Goal: Communication & Community: Ask a question

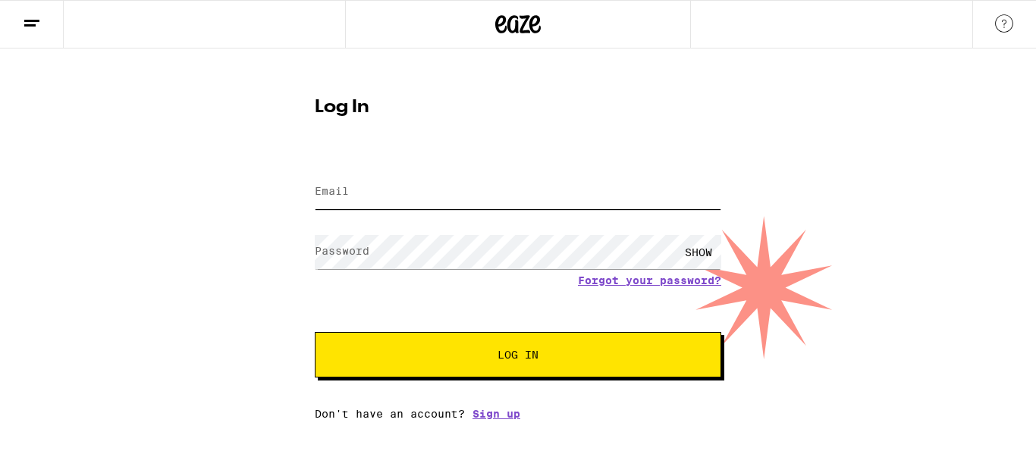
click at [333, 176] on input "Email" at bounding box center [518, 192] width 407 height 34
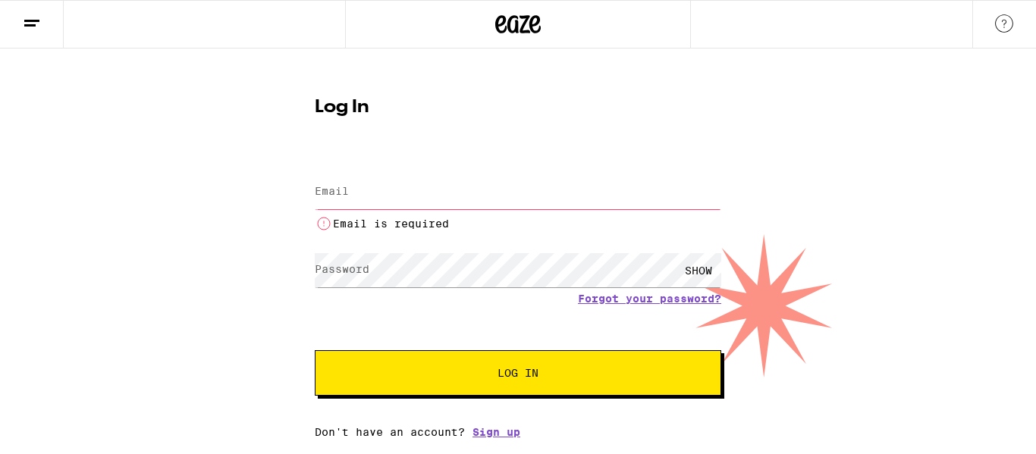
type input "[EMAIL_ADDRESS][DOMAIN_NAME]"
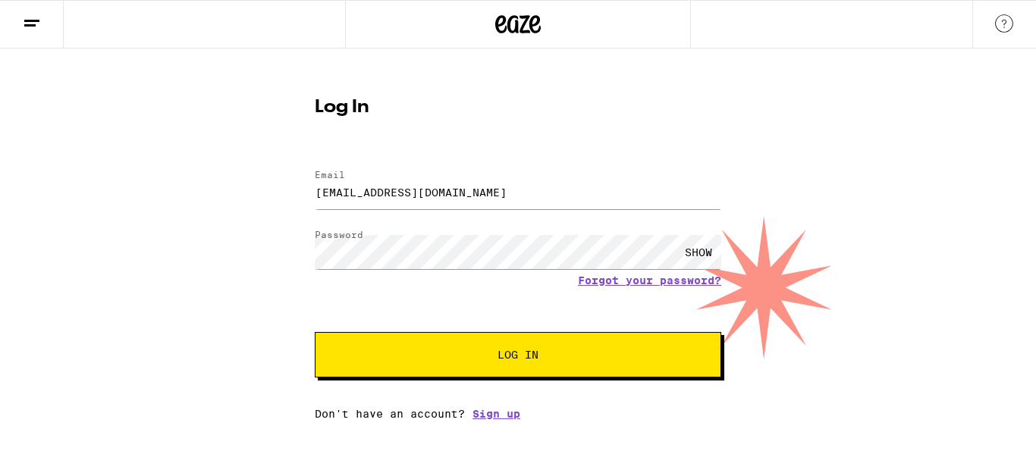
click at [982, 152] on div "Log In Email Email [EMAIL_ADDRESS][DOMAIN_NAME] Password Password SHOW Forgot y…" at bounding box center [518, 235] width 1036 height 372
click at [422, 343] on button "Log In" at bounding box center [518, 355] width 407 height 46
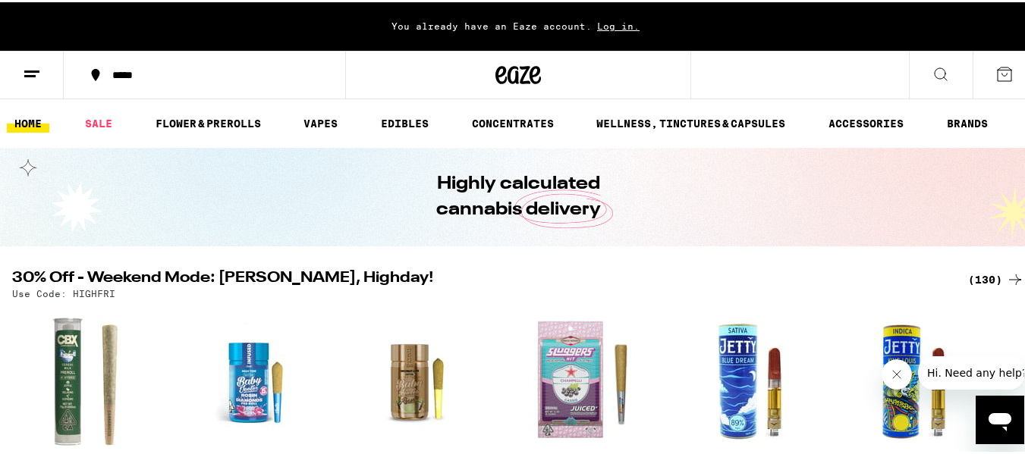
click at [33, 65] on icon at bounding box center [32, 72] width 18 height 18
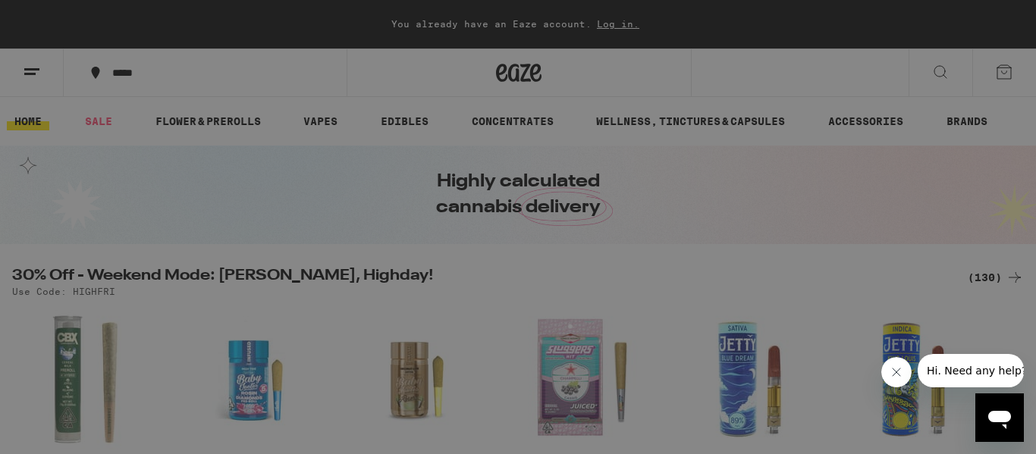
scroll to position [168, 0]
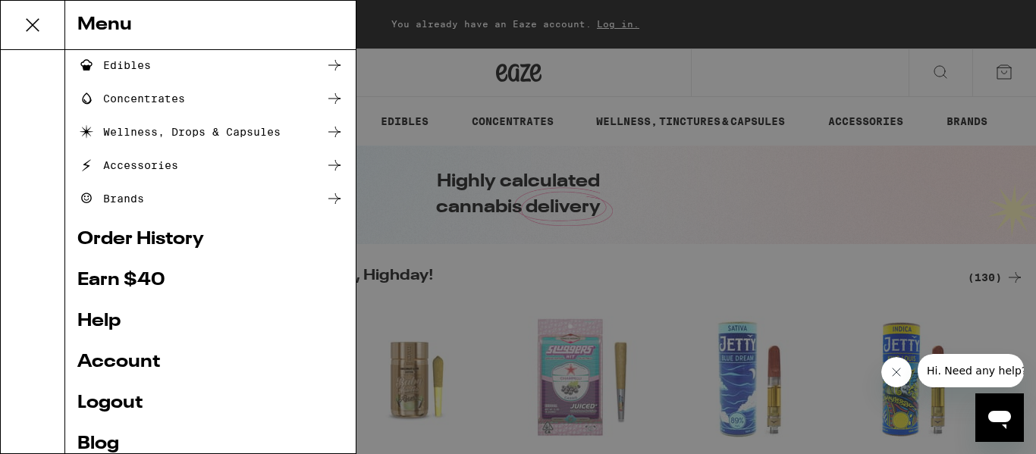
click at [101, 366] on link "Account" at bounding box center [210, 363] width 266 height 18
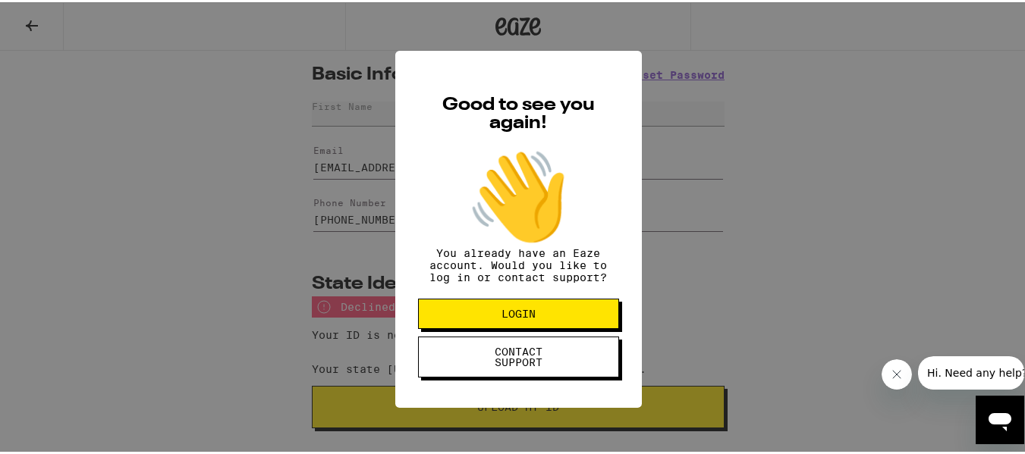
click at [532, 327] on button "LOGIN" at bounding box center [518, 312] width 201 height 30
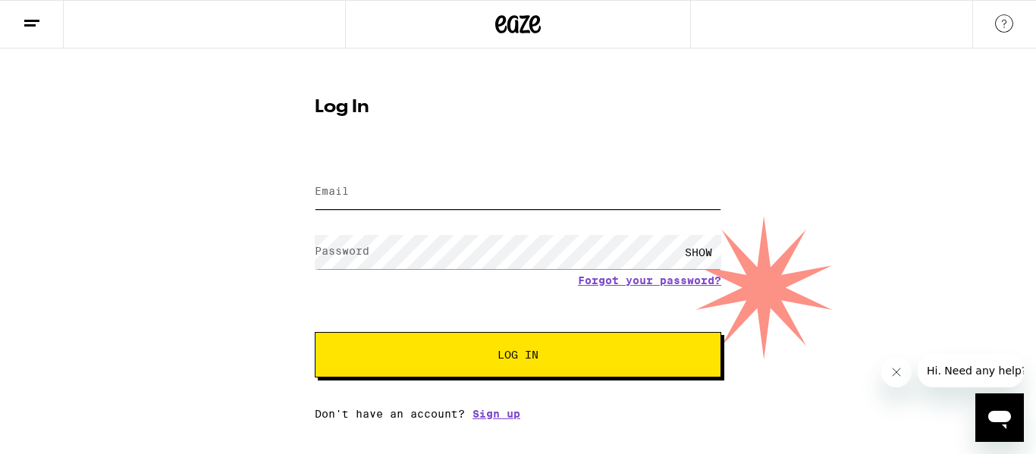
click at [469, 192] on input "Email" at bounding box center [518, 192] width 407 height 34
type input "[EMAIL_ADDRESS][DOMAIN_NAME]"
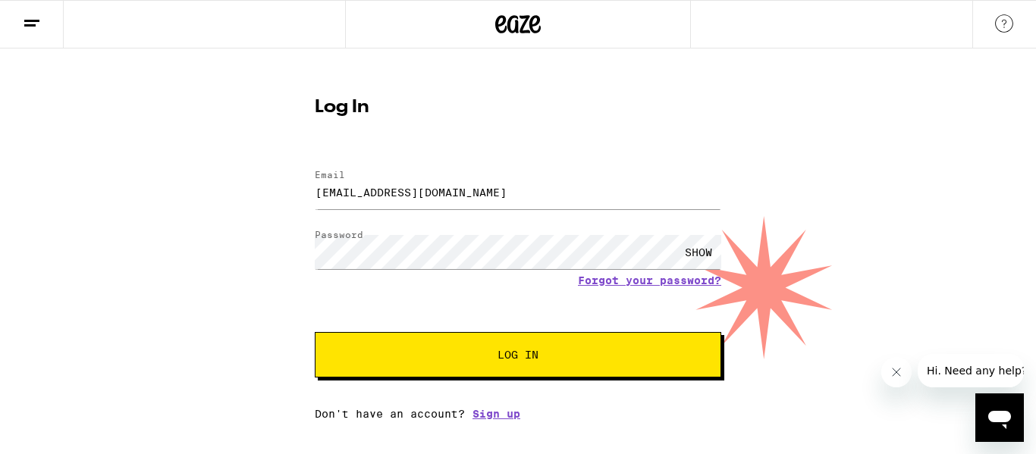
click at [557, 372] on button "Log In" at bounding box center [518, 355] width 407 height 46
click at [496, 370] on button "Log In" at bounding box center [518, 355] width 407 height 46
click at [460, 366] on button "Log In" at bounding box center [518, 355] width 407 height 46
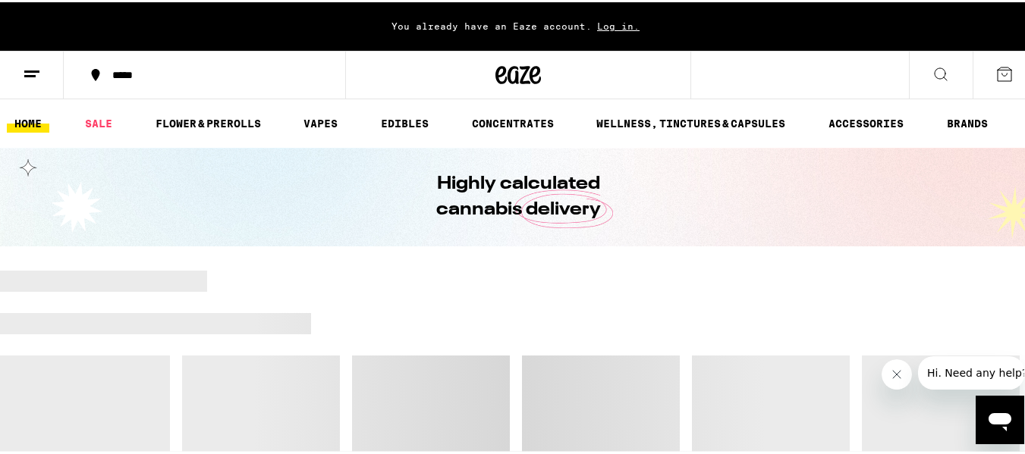
click at [37, 71] on icon at bounding box center [32, 72] width 18 height 18
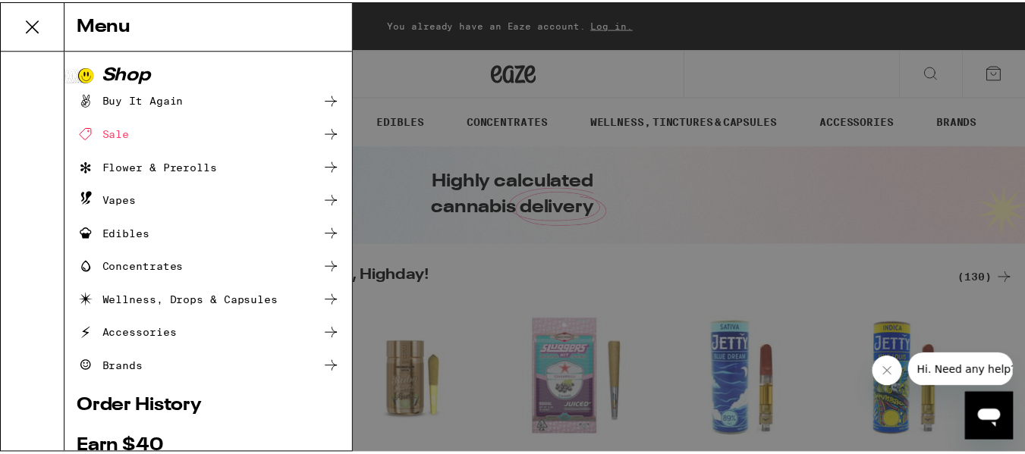
scroll to position [240, 0]
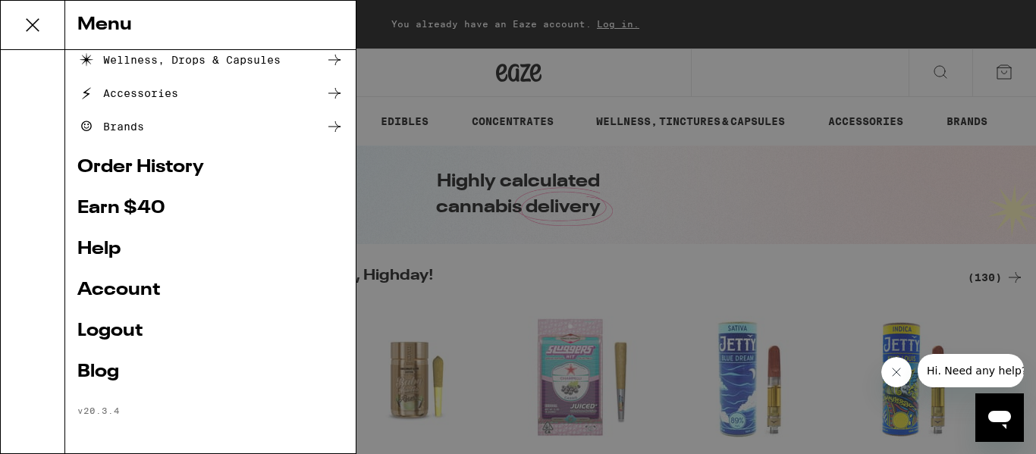
click at [140, 291] on link "Account" at bounding box center [210, 290] width 266 height 18
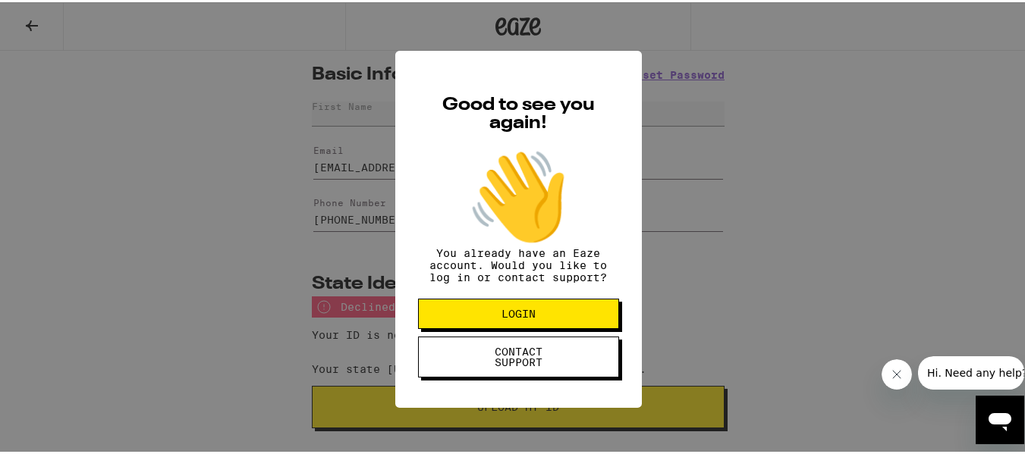
click at [552, 375] on button "CONTACT SUPPORT" at bounding box center [518, 355] width 201 height 41
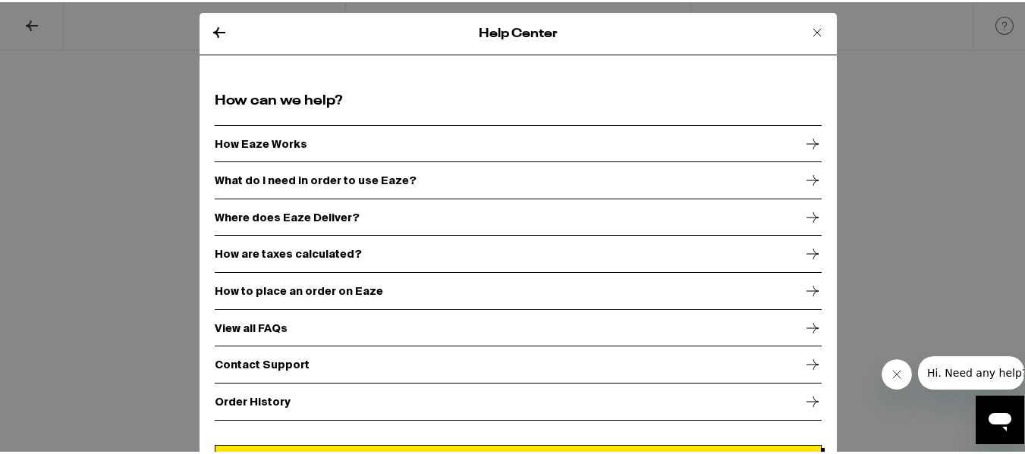
click at [272, 365] on p "Contact Support" at bounding box center [262, 363] width 95 height 12
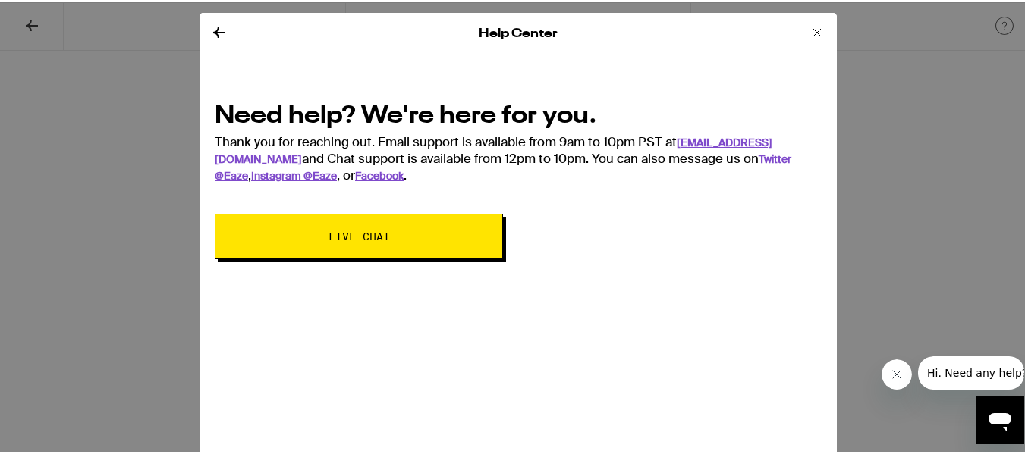
click at [486, 237] on button "Live Chat" at bounding box center [359, 235] width 288 height 46
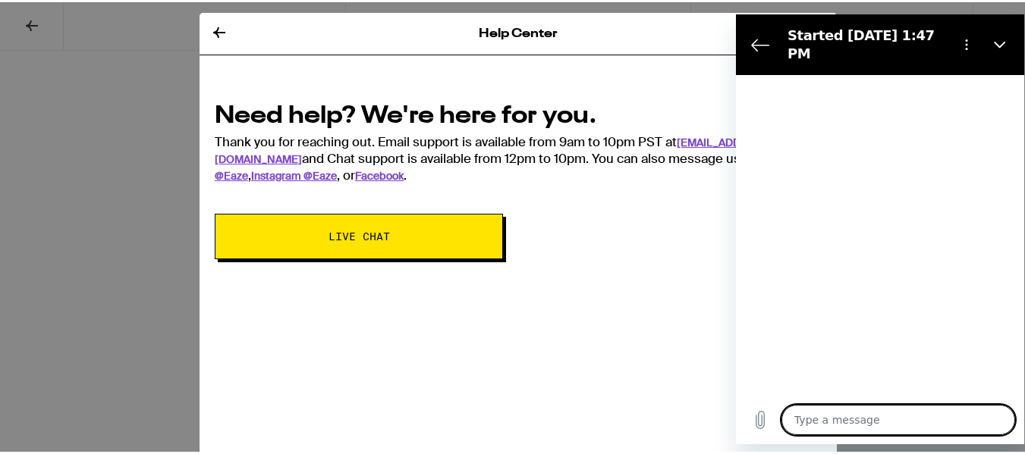
type textarea "x"
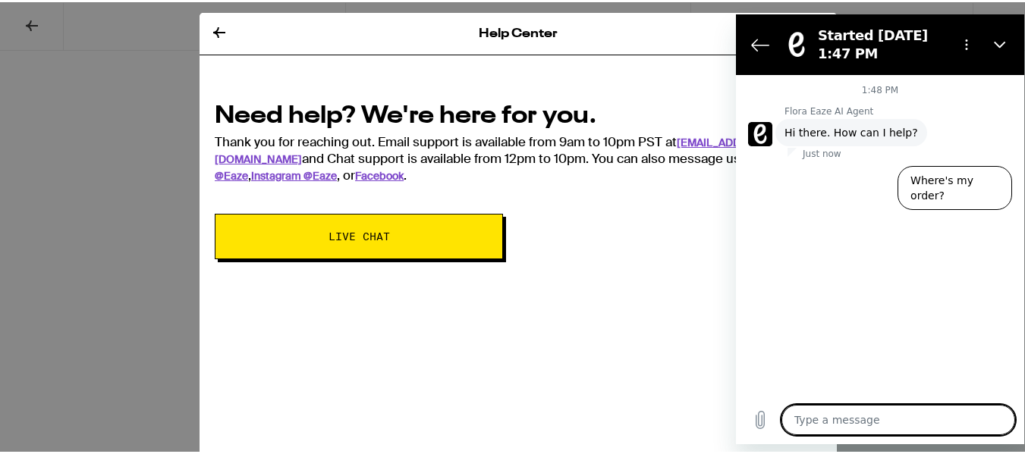
type textarea "T"
type textarea "x"
type textarea "Th"
type textarea "x"
type textarea "The"
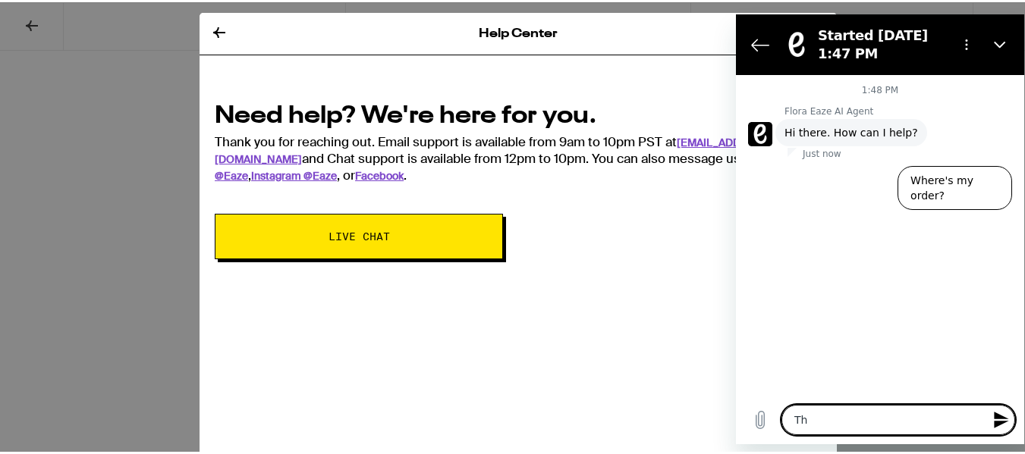
type textarea "x"
type textarea "The"
type textarea "x"
type textarea "The w"
type textarea "x"
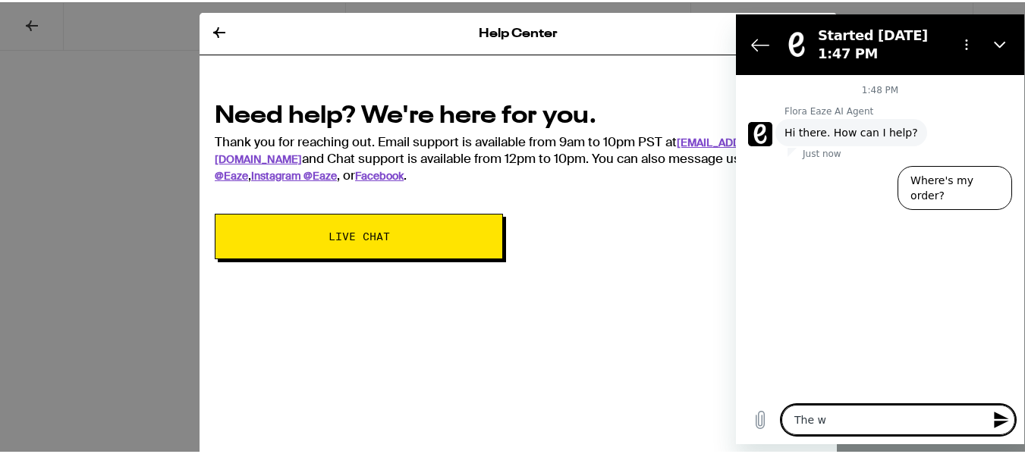
type textarea "The we"
type textarea "x"
type textarea "The web"
type textarea "x"
type textarea "The webs"
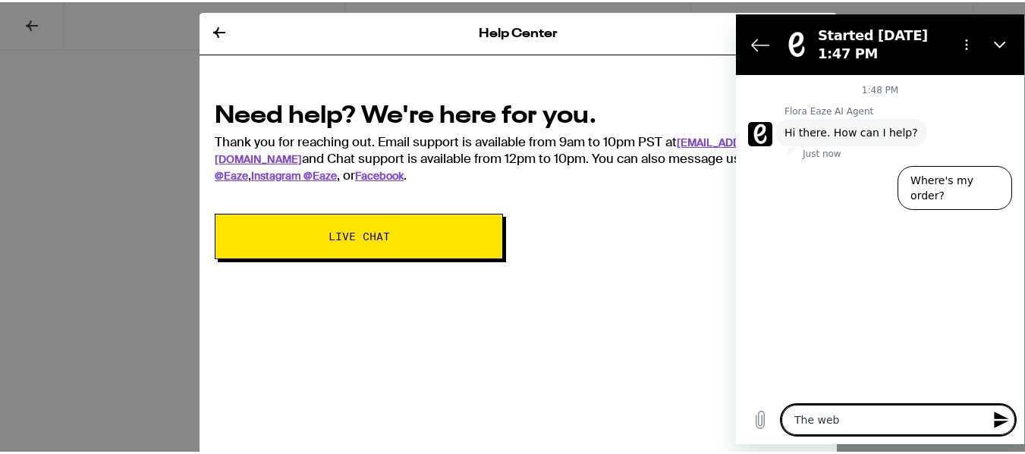
type textarea "x"
type textarea "The websi"
type textarea "x"
type textarea "The websit"
type textarea "x"
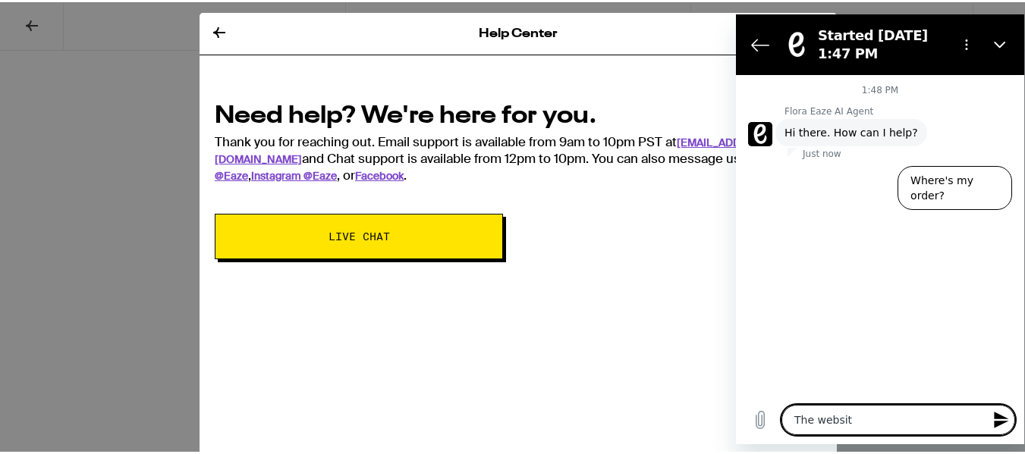
type textarea "The website"
type textarea "x"
type textarea "The website"
type textarea "x"
type textarea "The website i"
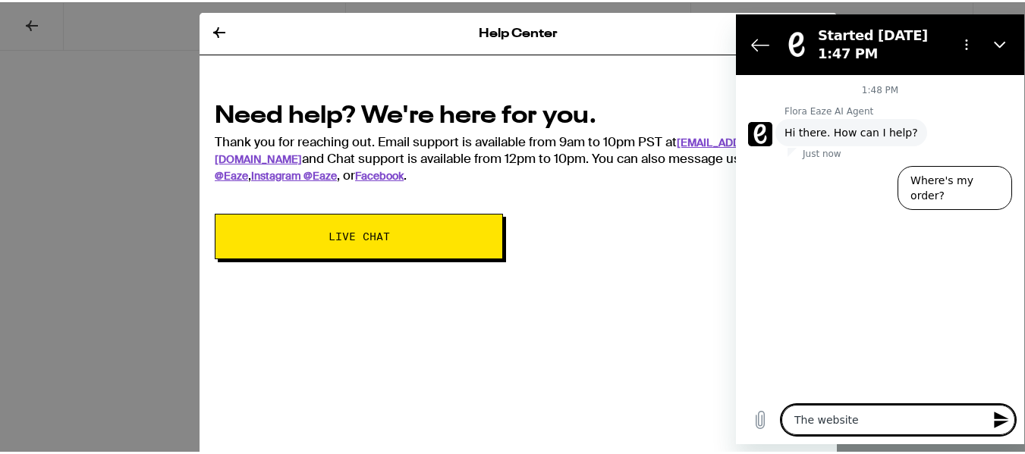
type textarea "x"
type textarea "The website is"
type textarea "x"
type textarea "The website is"
type textarea "x"
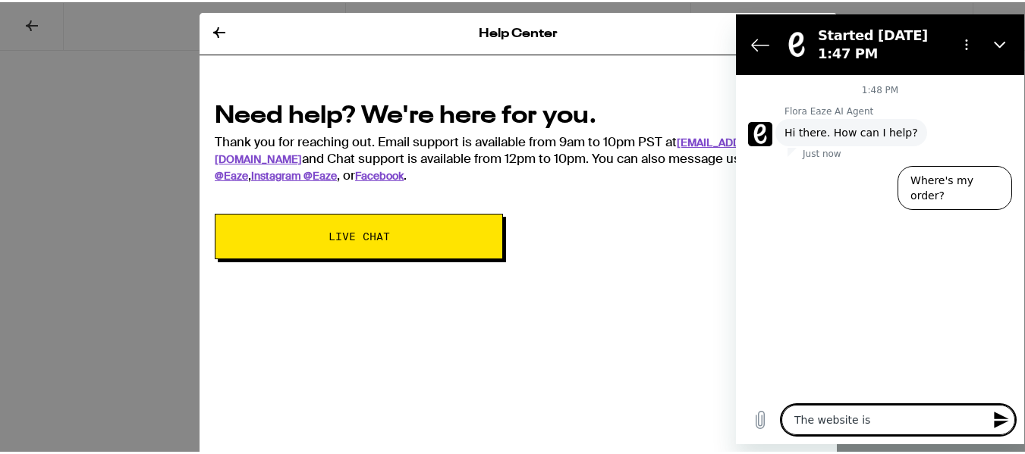
type textarea "The website is r"
type textarea "x"
type textarea "The website is re"
type textarea "x"
type textarea "The website is req"
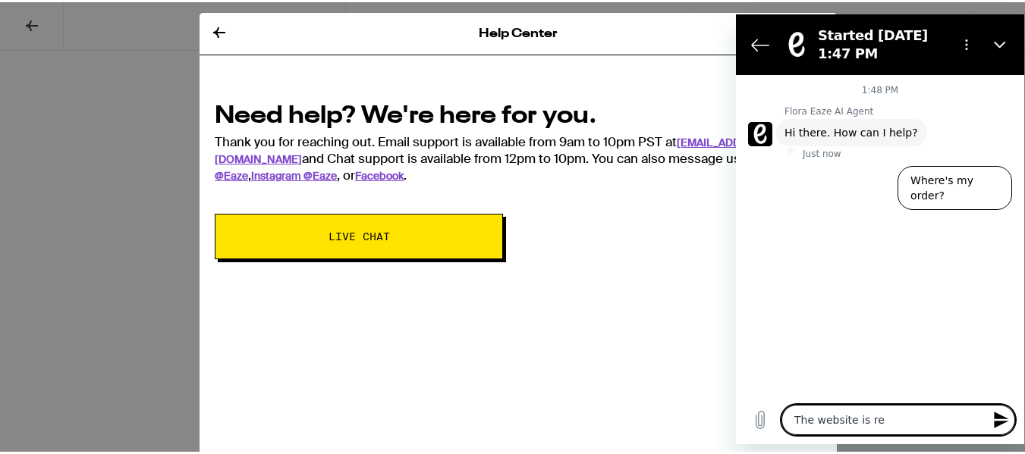
type textarea "x"
type textarea "The website is requ"
type textarea "x"
type textarea "The website is requi"
type textarea "x"
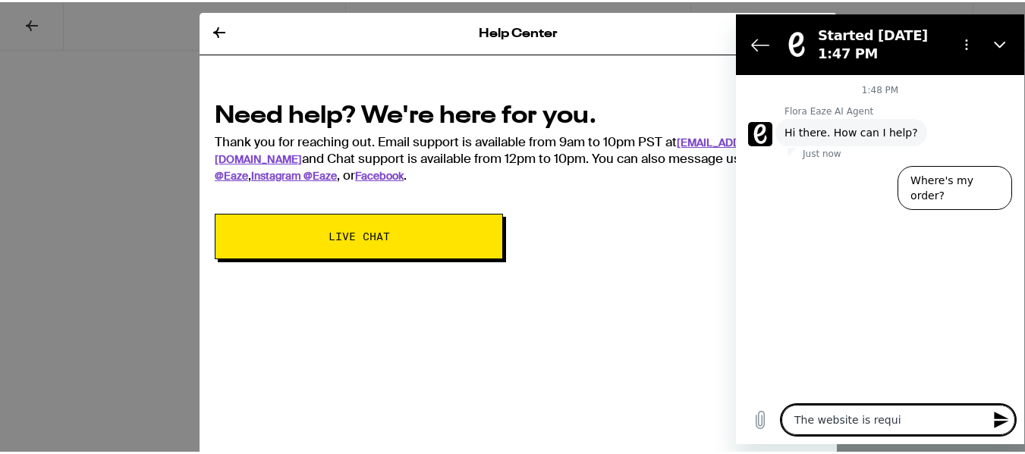
type textarea "The website is requir"
type textarea "x"
type textarea "The website is requiri"
type textarea "x"
type textarea "The website is requirin"
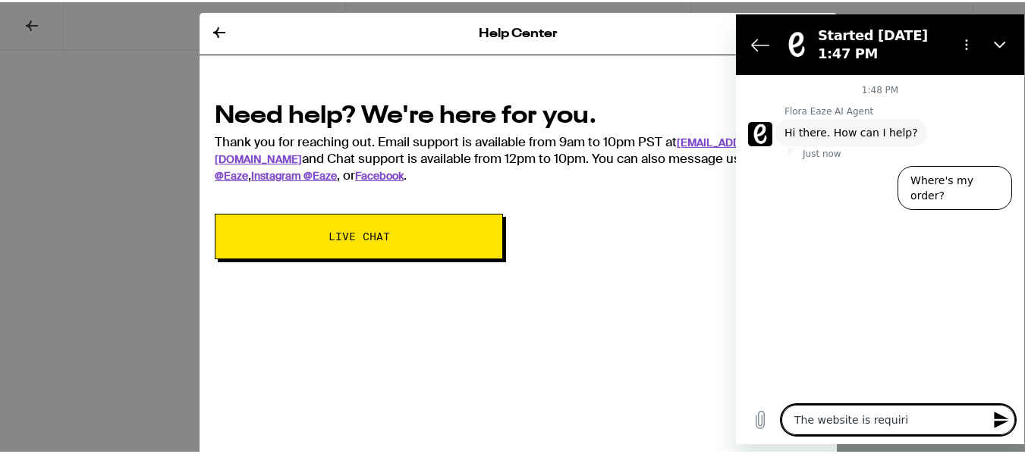
type textarea "x"
type textarea "The website is requiring"
type textarea "x"
type textarea "The website is requiring"
type textarea "x"
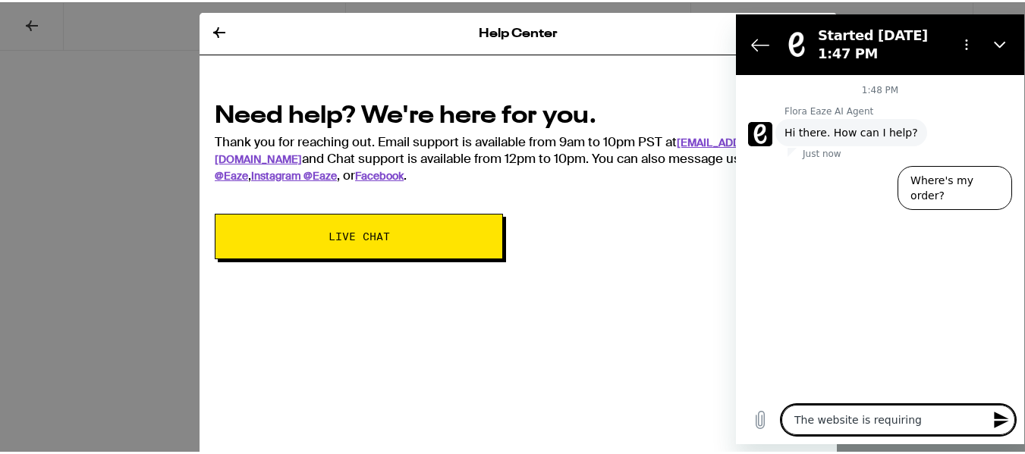
type textarea "The website is requiring m"
type textarea "x"
type textarea "The website is requiring me"
type textarea "x"
type textarea "The website is requiring me"
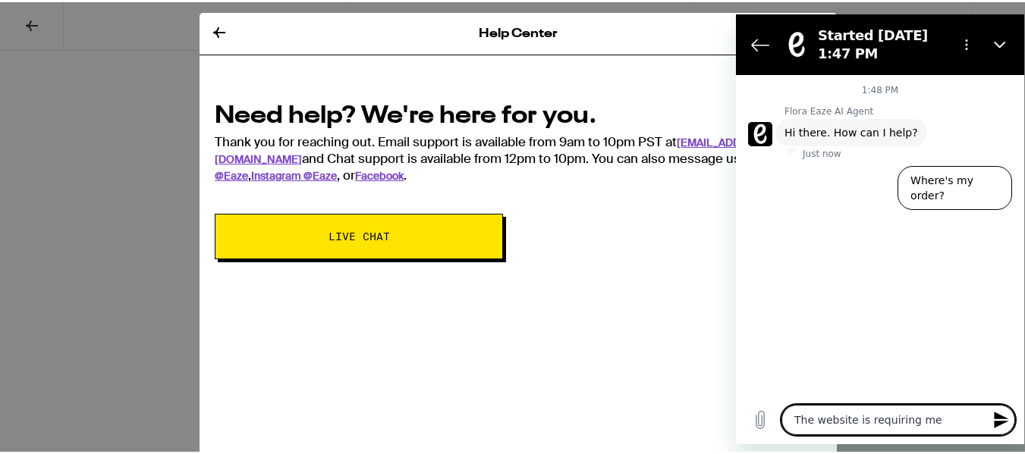
type textarea "x"
type textarea "The website is requiring me t"
type textarea "x"
type textarea "The website is requiring me to"
type textarea "x"
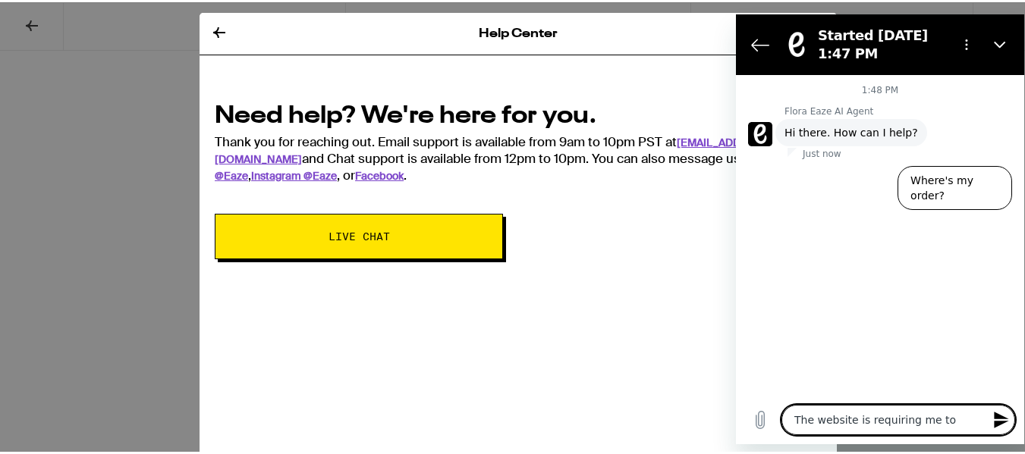
type textarea "The website is requiring me to"
type textarea "x"
type textarea "The website is requiring me to l"
type textarea "x"
type textarea "The website is requiring me to lo"
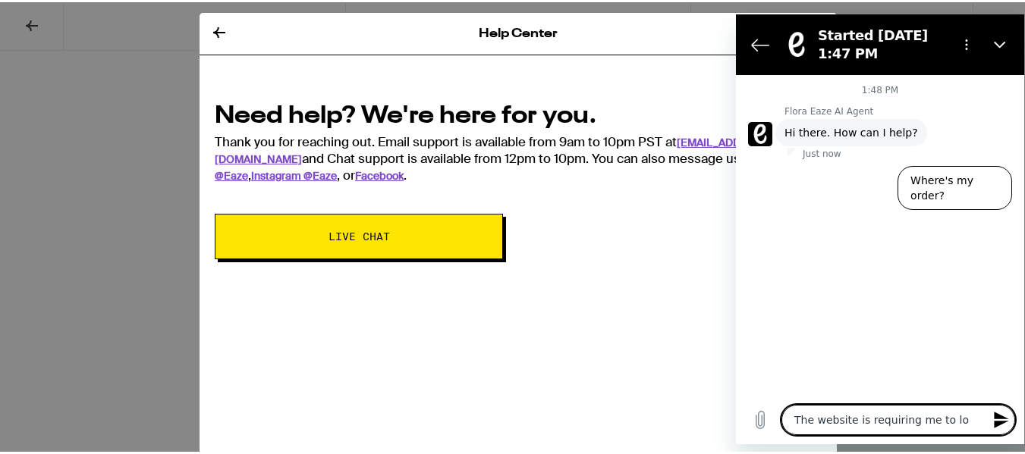
type textarea "x"
type textarea "The website is requiring me to log"
type textarea "x"
type textarea "The website is requiring me to log"
type textarea "x"
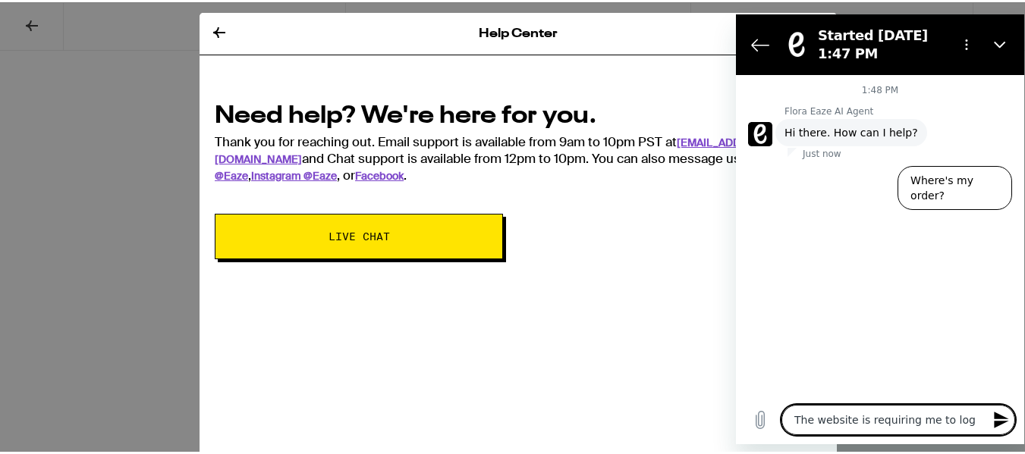
type textarea "The website is requiring me to log i"
type textarea "x"
type textarea "The website is requiring me to log in"
type textarea "x"
type textarea "The website is requiring me to log in"
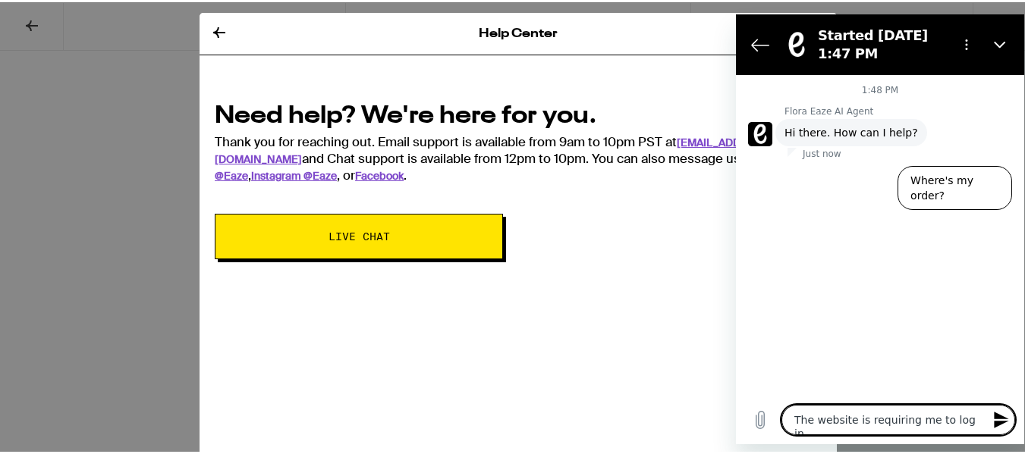
type textarea "x"
type textarea "The website is requiring me to log in o"
type textarea "x"
type textarea "The website is requiring me to log in ov"
type textarea "x"
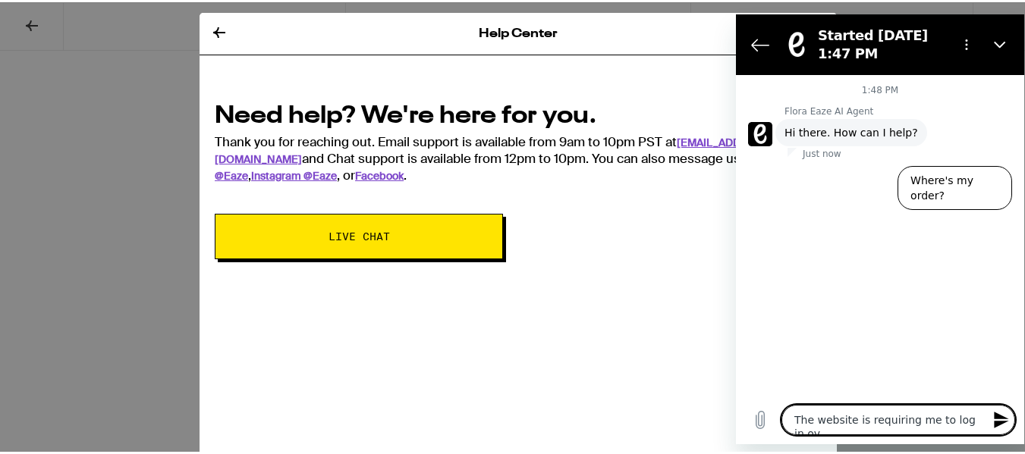
type textarea "The website is requiring me to log in ove"
type textarea "x"
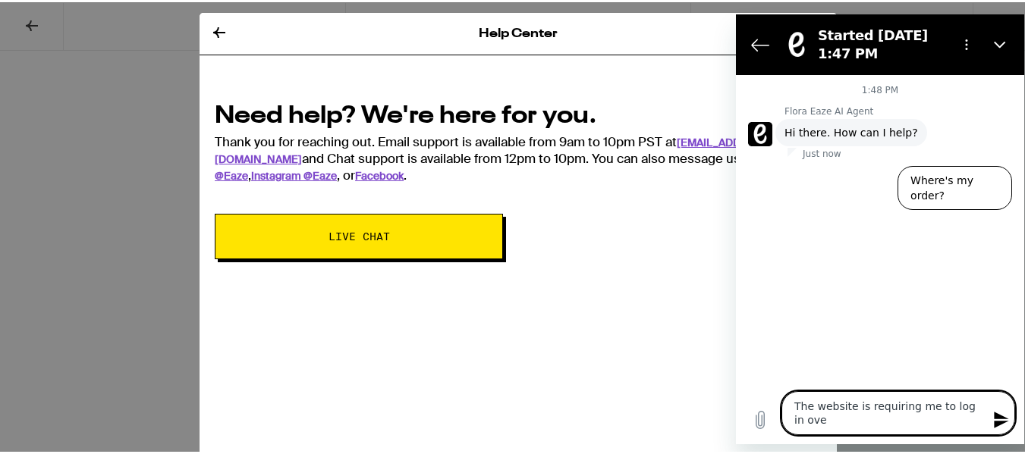
type textarea "The website is requiring me to log in over"
type textarea "x"
type textarea "The website is requiring me to log in over"
type textarea "x"
type textarea "The website is requiring me to log in over a"
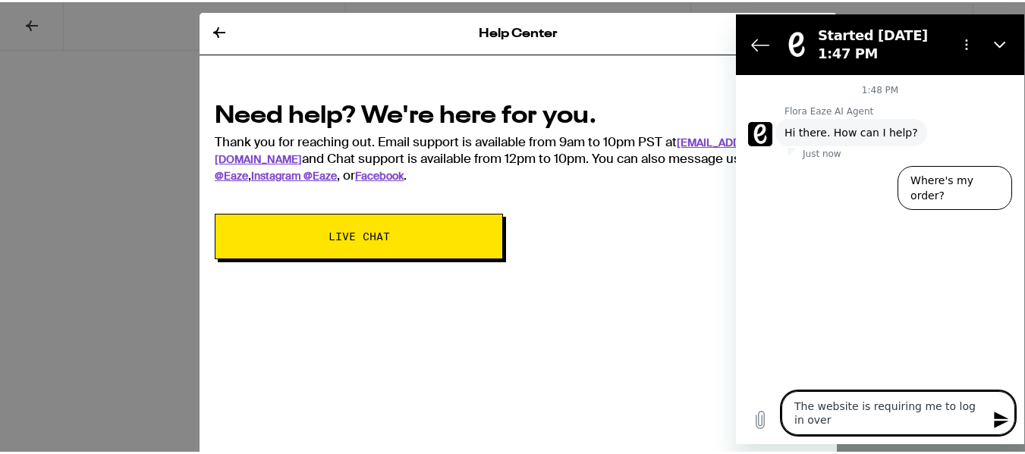
type textarea "x"
type textarea "The website is requiring me to log in over ab"
type textarea "x"
type textarea "The website is requiring me to log in over [GEOGRAPHIC_DATA]"
type textarea "x"
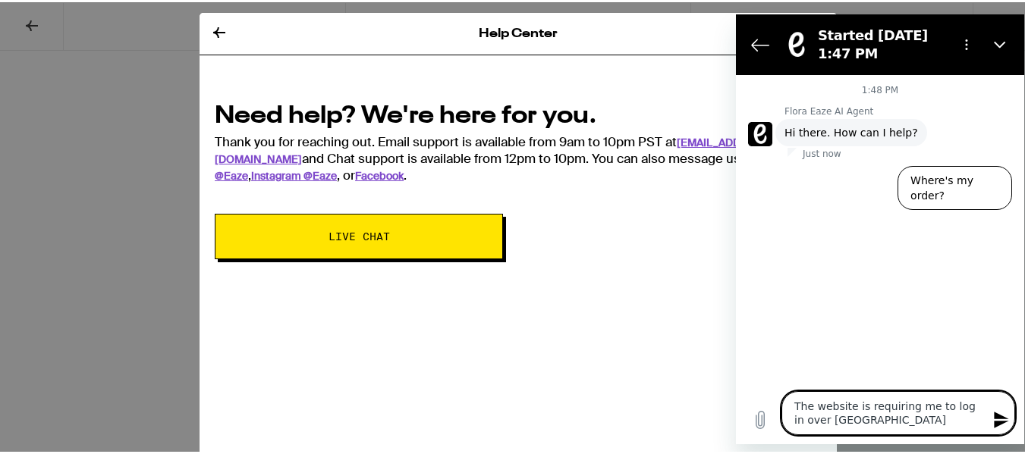
type textarea "The website is requiring me to log in over [GEOGRAPHIC_DATA]"
type textarea "x"
type textarea "The website is requiring me to log in over [GEOGRAPHIC_DATA]"
type textarea "x"
type textarea "The website is requiring me to log in over ab"
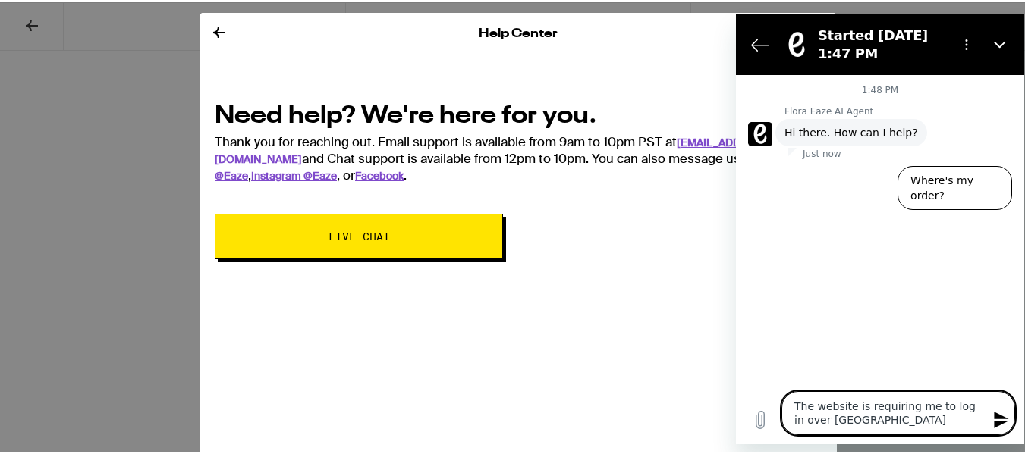
type textarea "x"
type textarea "The website is requiring me to log in over a"
type textarea "x"
type textarea "The website is requiring me to log in over an"
type textarea "x"
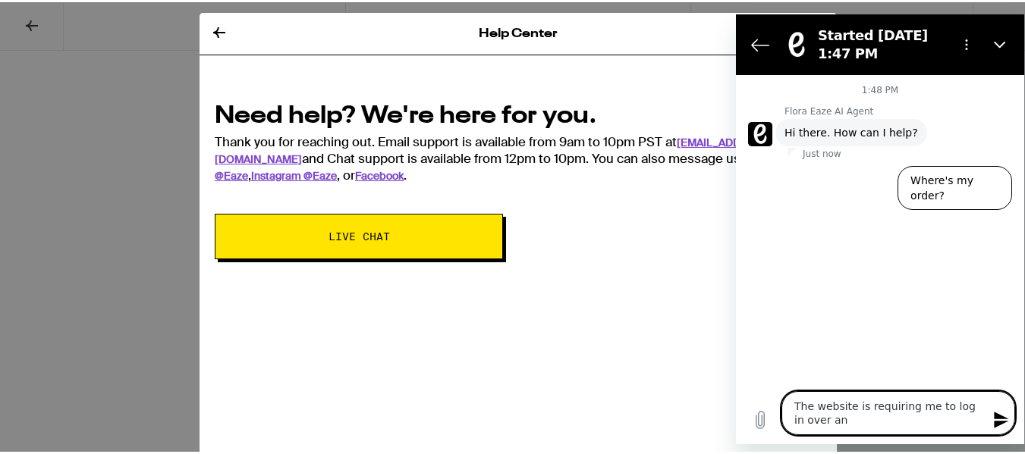
type textarea "The website is requiring me to log in over and"
type textarea "x"
type textarea "The website is requiring me to log in over and"
type textarea "x"
type textarea "The website is requiring me to log in over and o"
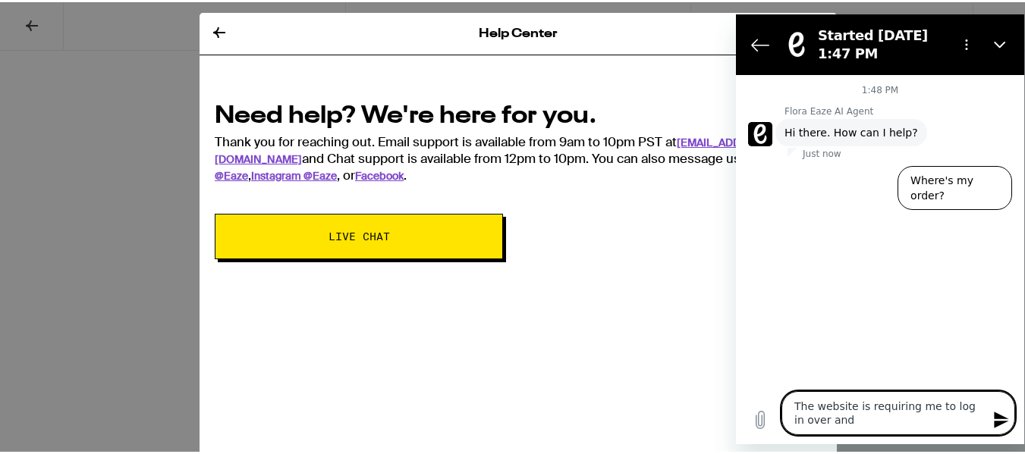
type textarea "x"
type textarea "The website is requiring me to log in over and ov"
type textarea "x"
type textarea "The website is requiring me to log in over and ove"
type textarea "x"
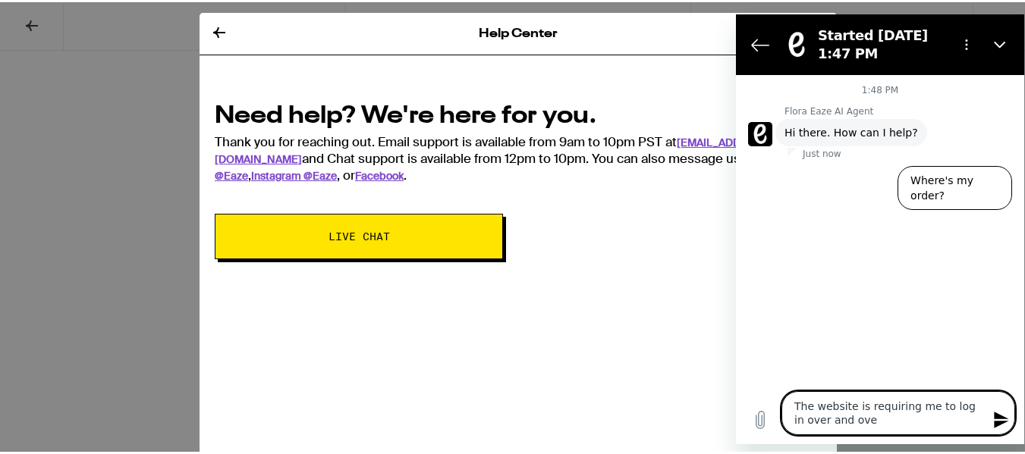
type textarea "The website is requiring me to log in over and over"
type textarea "x"
type textarea "The website is requiring me to log in over and over"
type textarea "x"
type textarea "The website is requiring me to log in over and over a"
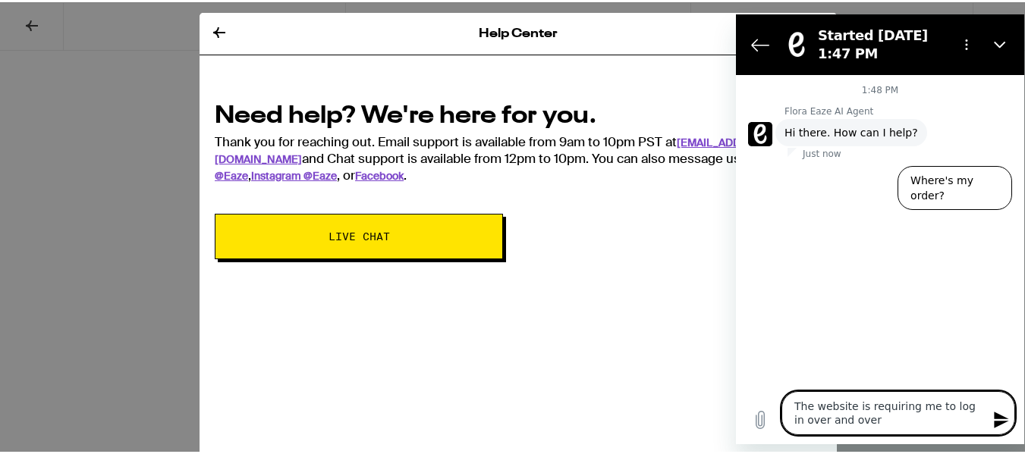
type textarea "x"
type textarea "The website is requiring me to log in over and over ag"
type textarea "x"
type textarea "The website is requiring me to log in over and over aga"
type textarea "x"
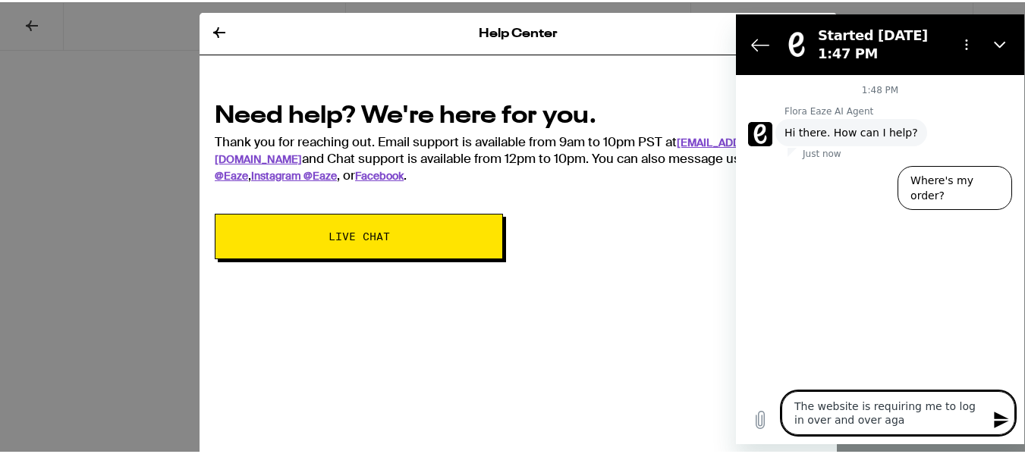
type textarea "The website is requiring me to log in over and over agai"
type textarea "x"
type textarea "The website is requiring me to log in over and over again"
type textarea "x"
type textarea "The website is requiring me to log in over and over again"
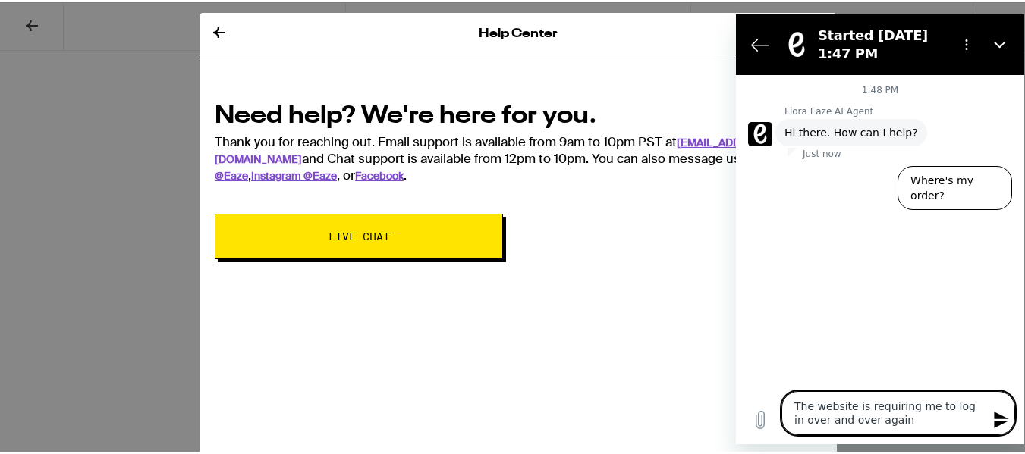
type textarea "x"
type textarea "The website is requiring me to log in over and over again w"
type textarea "x"
type textarea "The website is requiring me to log in over and over again wh"
type textarea "x"
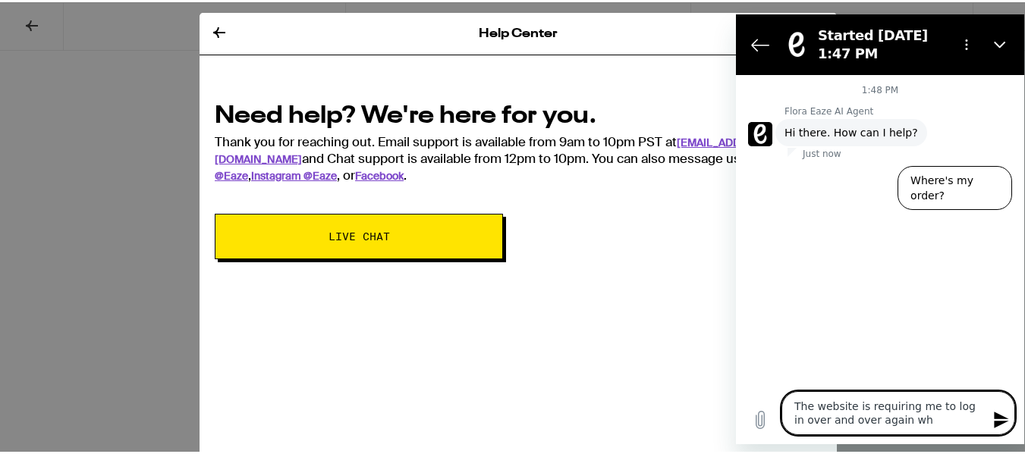
type textarea "The website is requiring me to log in over and over again why"
type textarea "x"
type textarea "The website is requiring me to log in over and over again whyy"
type textarea "x"
type textarea "The website is requiring me to log in over and over again whyy"
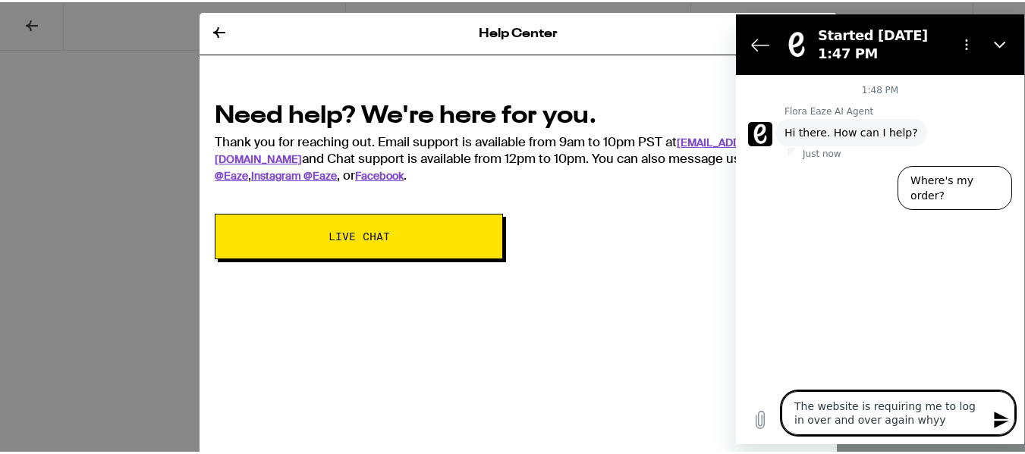
type textarea "x"
type textarea "The website is requiring me to log in over and over again whyy"
type textarea "x"
type textarea "The website is requiring me to log in over and over again why"
type textarea "x"
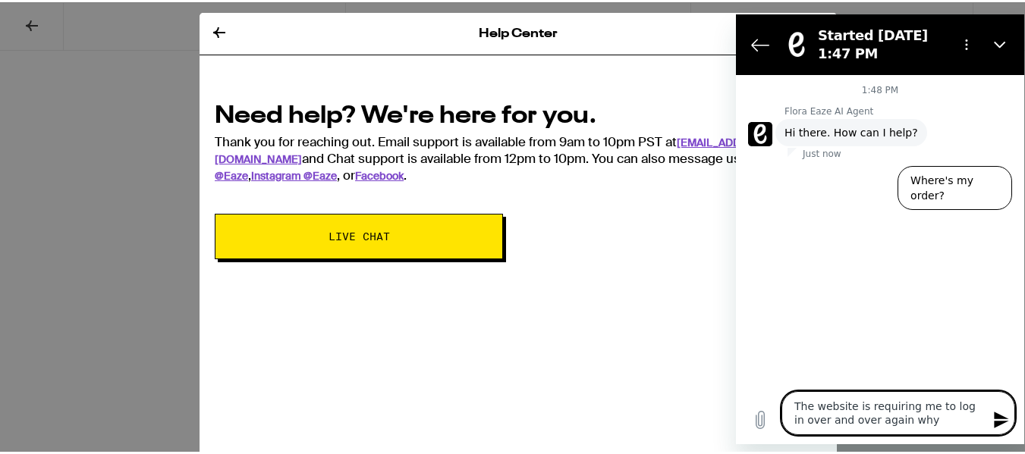
type textarea "The website is requiring me to log in over and over again why"
type textarea "x"
type textarea "The website is requiring me to log in over and over again why i"
type textarea "x"
type textarea "The website is requiring me to log in over and over again why is"
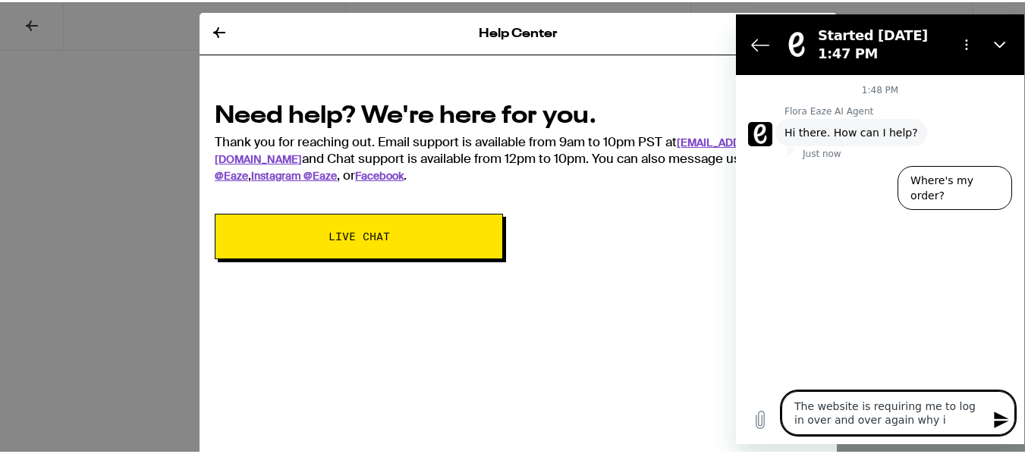
type textarea "x"
type textarea "The website is requiring me to log in over and over again why is"
type textarea "x"
type textarea "The website is requiring me to log in over and over again why is i"
type textarea "x"
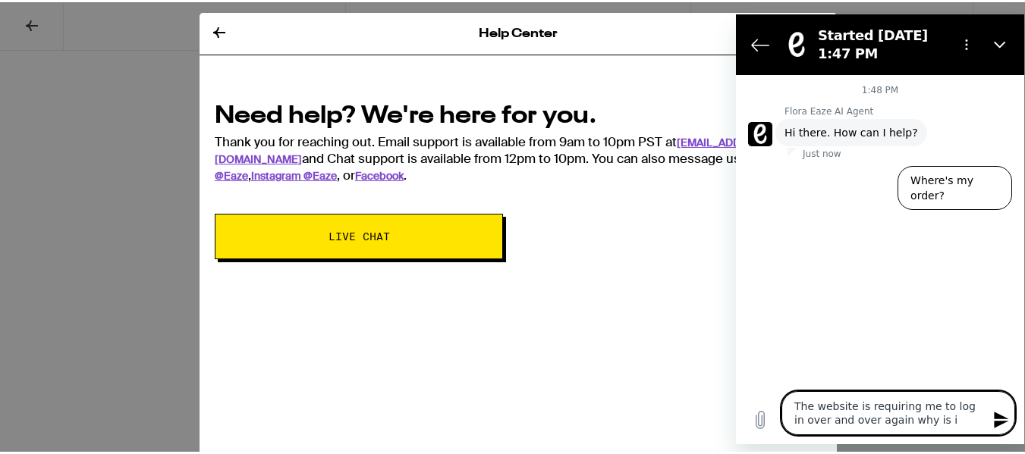
type textarea "The website is requiring me to log in over and over again why is it"
type textarea "x"
type textarea "The website is requiring me to log in over and over again why is it"
type textarea "x"
type textarea "The website is requiring me to log in over and over again why is it d"
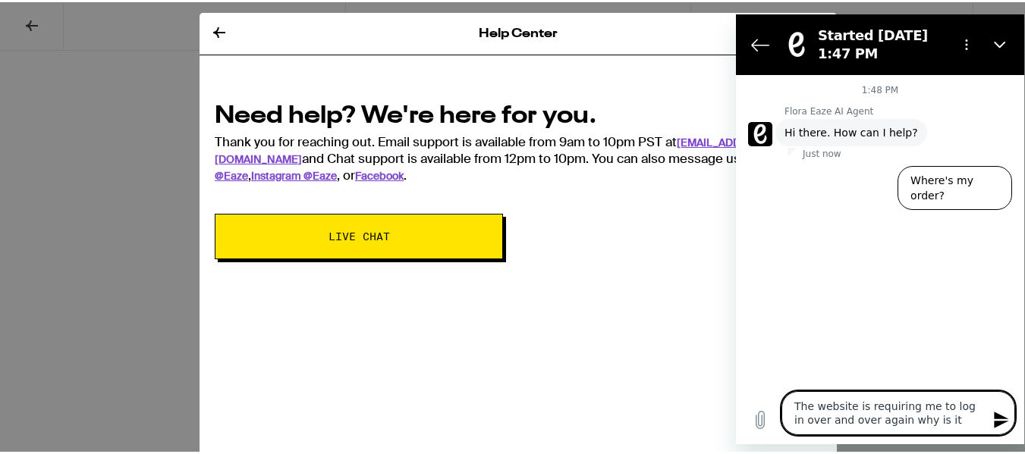
type textarea "x"
type textarea "The website is requiring me to log in over and over again why is it do"
type textarea "x"
type textarea "The website is requiring me to log in over and over again why is it doi"
type textarea "x"
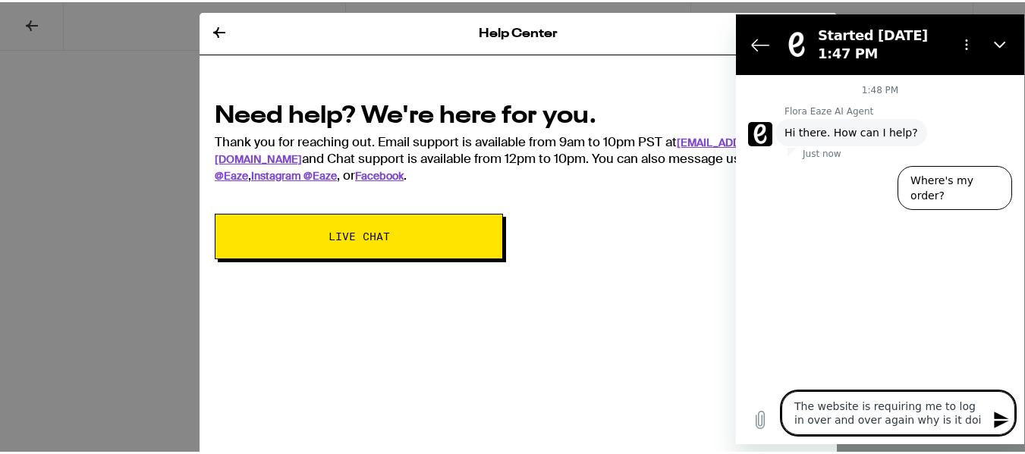
type textarea "The website is requiring me to log in over and over again why is it doin"
type textarea "x"
type textarea "The website is requiring me to log in over and over again why is it doing"
type textarea "x"
type textarea "The website is requiring me to log in over and over again why is it doing"
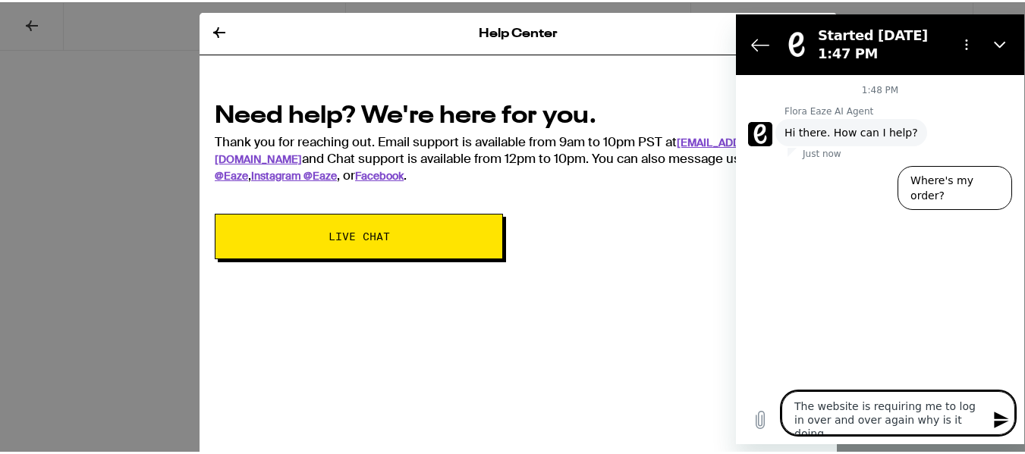
type textarea "x"
type textarea "The website is requiring me to log in over and over again why is it doing t"
type textarea "x"
type textarea "The website is requiring me to log in over and over again why is it doing th"
type textarea "x"
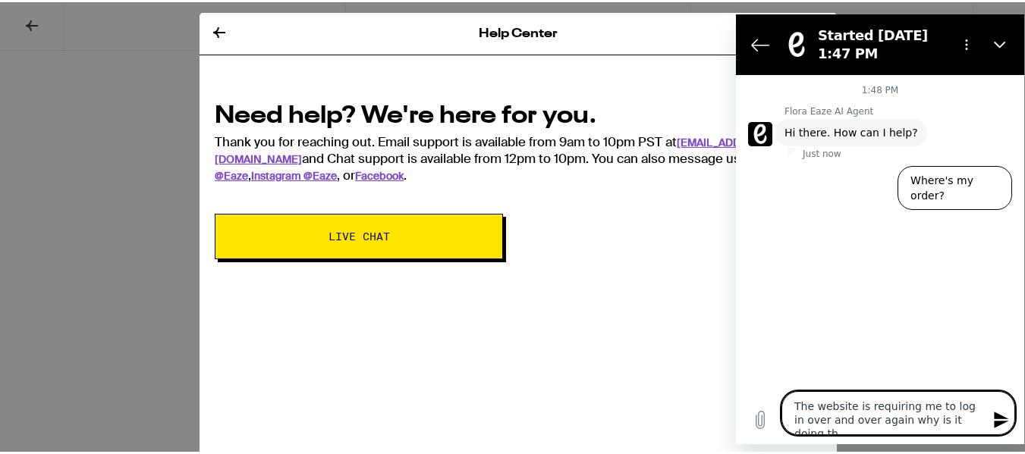
type textarea "The website is requiring me to log in over and over again why is it doing tha"
type textarea "x"
type textarea "The website is requiring me to log in over and over again why is it doing that"
type textarea "x"
type textarea "The website is requiring me to log in over and over again why is it doing that"
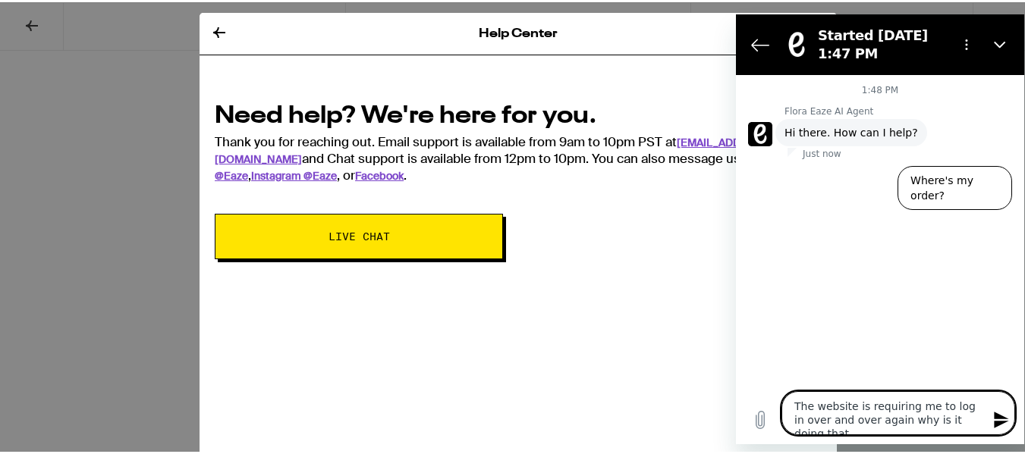
click at [1000, 426] on icon "Send message" at bounding box center [1001, 420] width 14 height 17
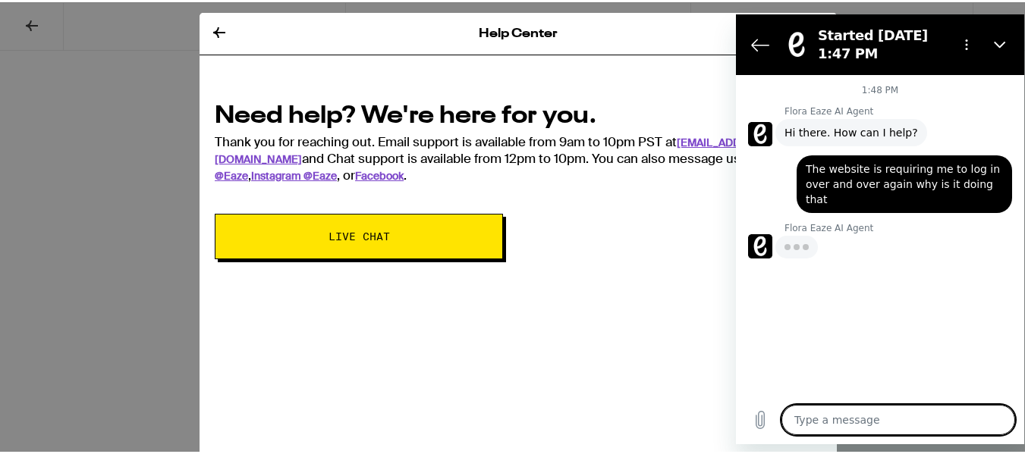
type textarea "x"
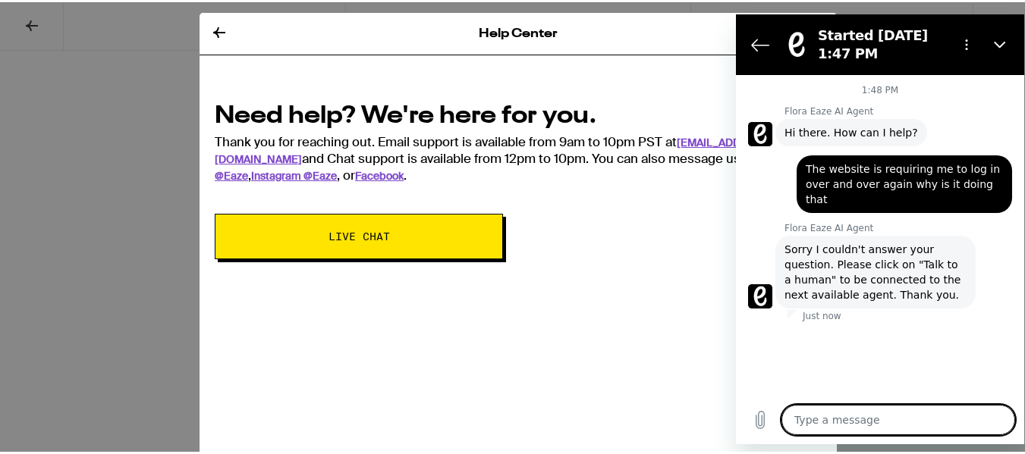
click at [826, 426] on textarea at bounding box center [898, 420] width 234 height 30
type textarea "t"
type textarea "x"
type textarea "ta"
type textarea "x"
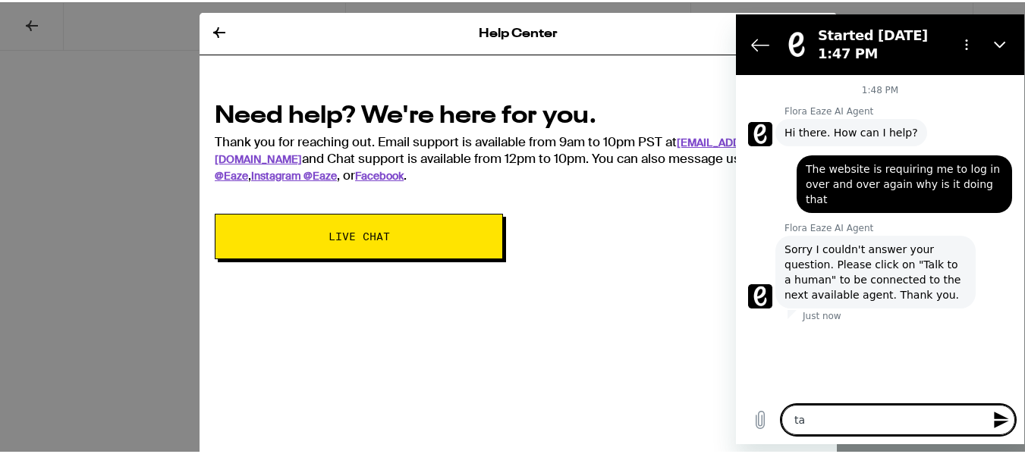
type textarea "tal"
type textarea "x"
type textarea "talk"
type textarea "x"
type textarea "talk"
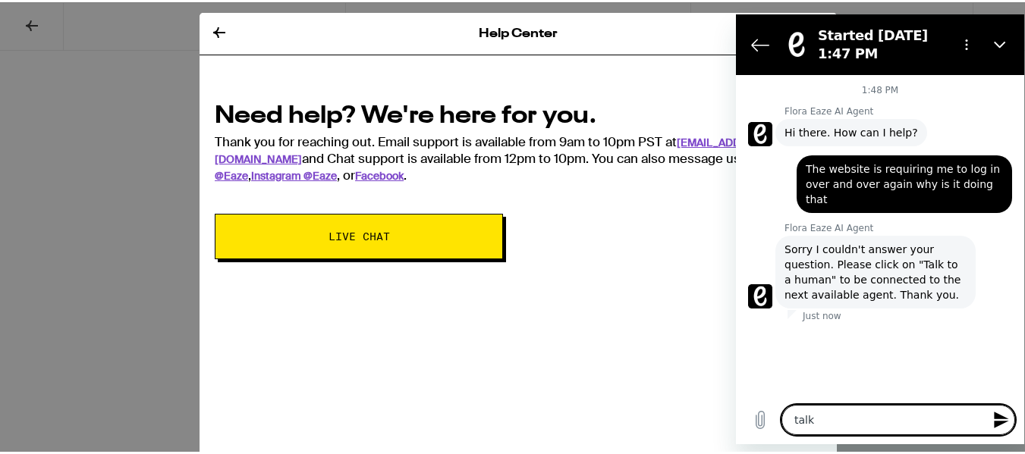
type textarea "x"
type textarea "talk t"
type textarea "x"
type textarea "talk to"
type textarea "x"
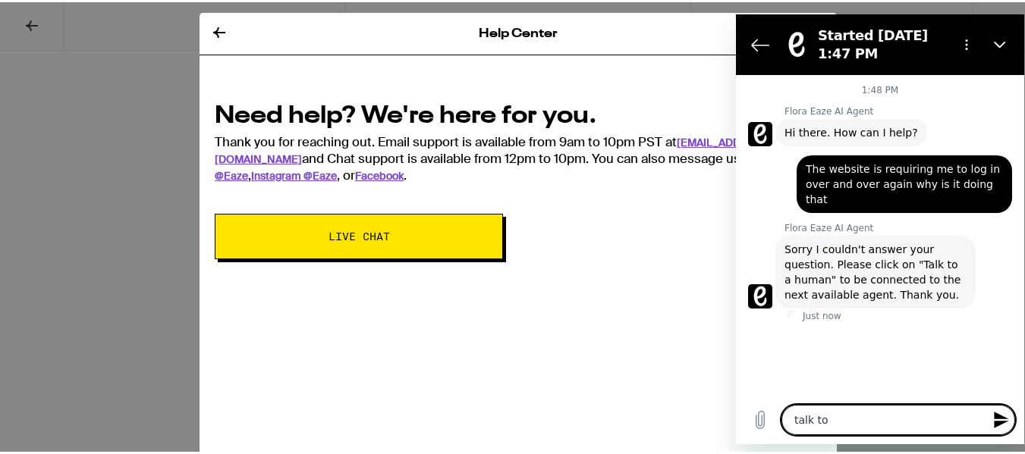
type textarea "talk to"
type textarea "x"
type textarea "talk to a"
type textarea "x"
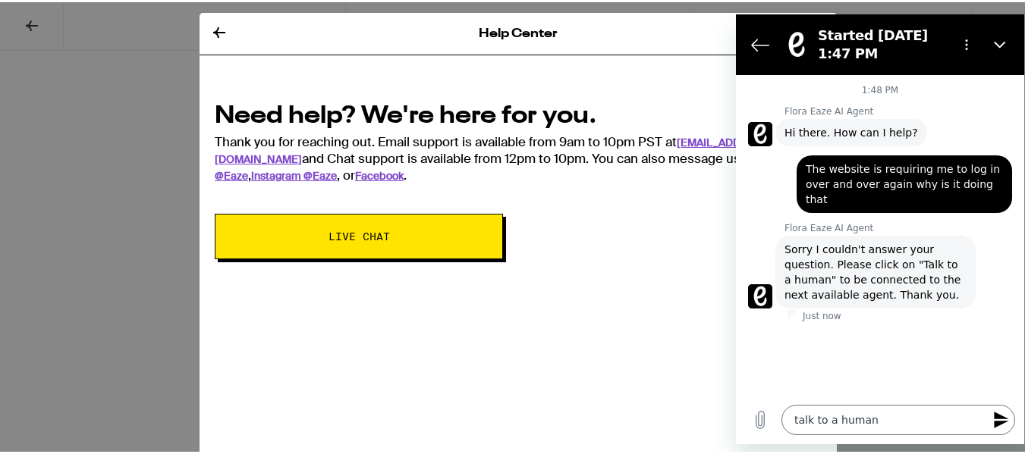
click at [999, 416] on icon "Send message" at bounding box center [1001, 420] width 14 height 17
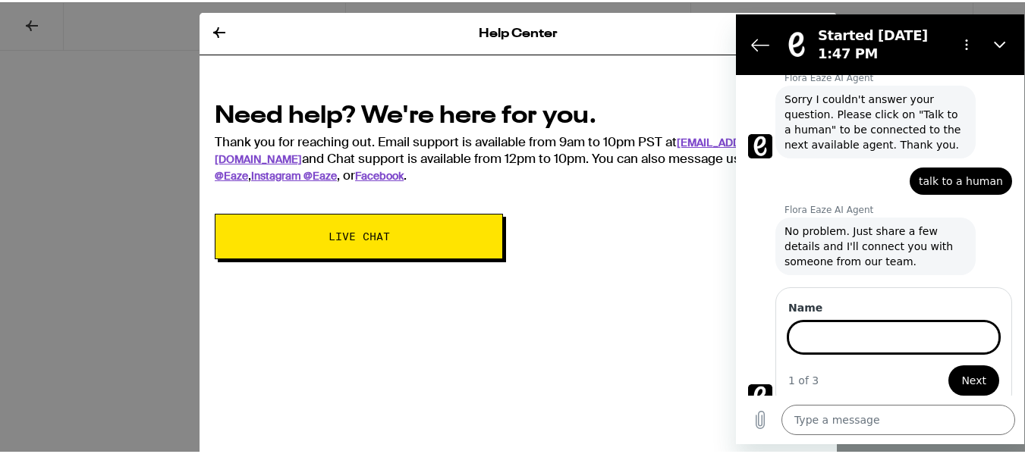
scroll to position [149, 0]
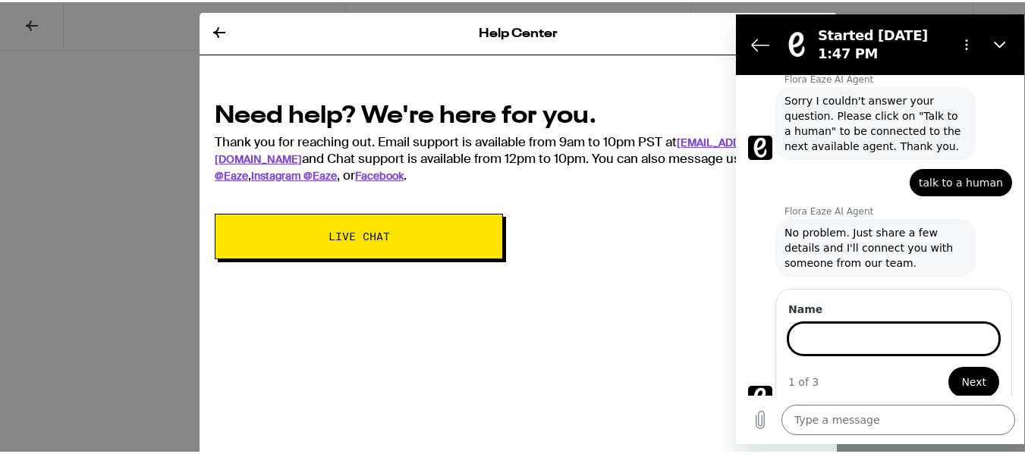
click at [863, 336] on input "Name" at bounding box center [893, 339] width 211 height 32
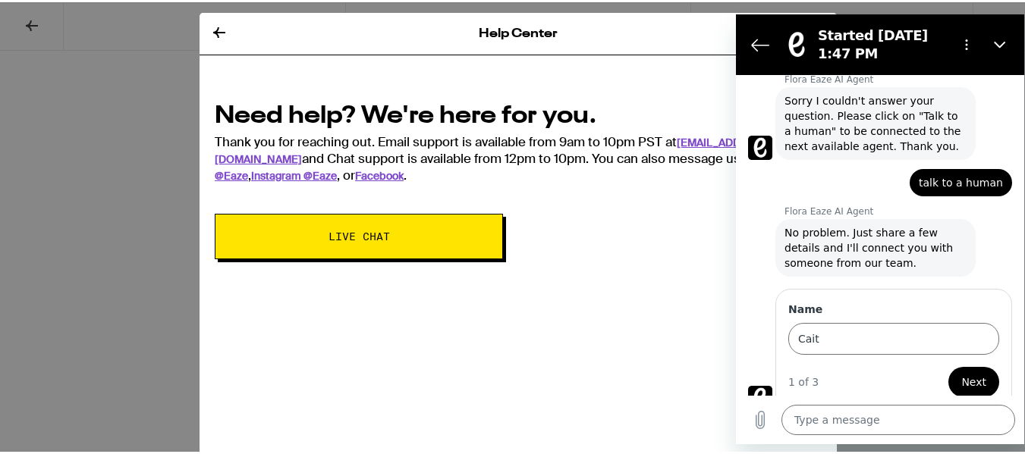
click at [973, 373] on span "Next" at bounding box center [973, 382] width 25 height 18
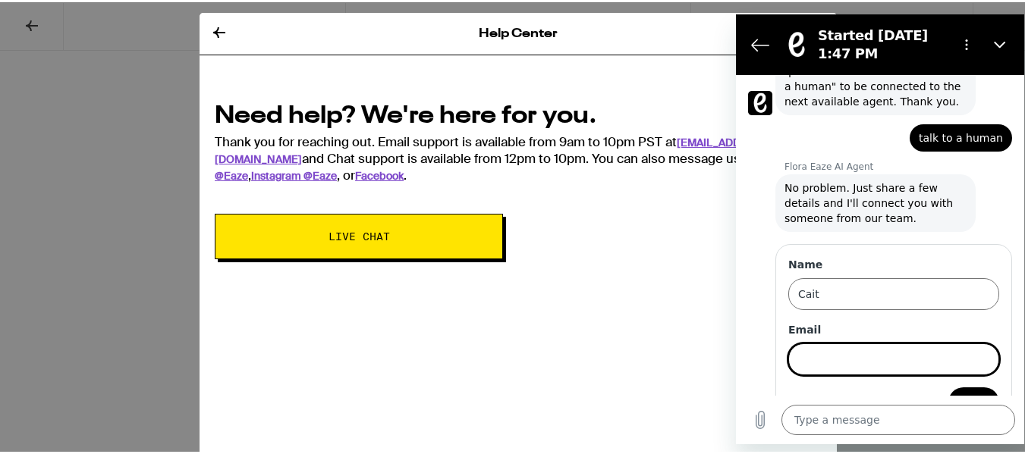
scroll to position [214, 0]
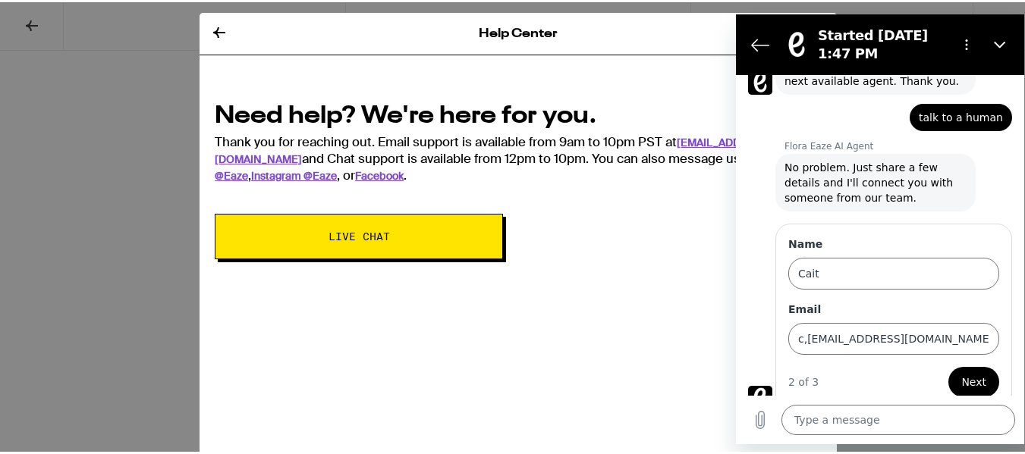
click at [974, 379] on button "Next" at bounding box center [973, 382] width 51 height 30
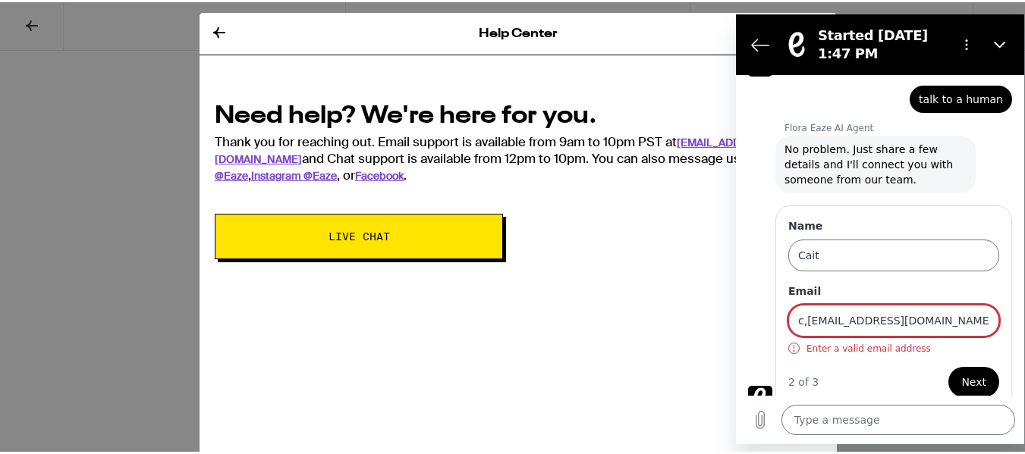
click at [806, 311] on input "c,[EMAIL_ADDRESS][DOMAIN_NAME]" at bounding box center [893, 321] width 211 height 32
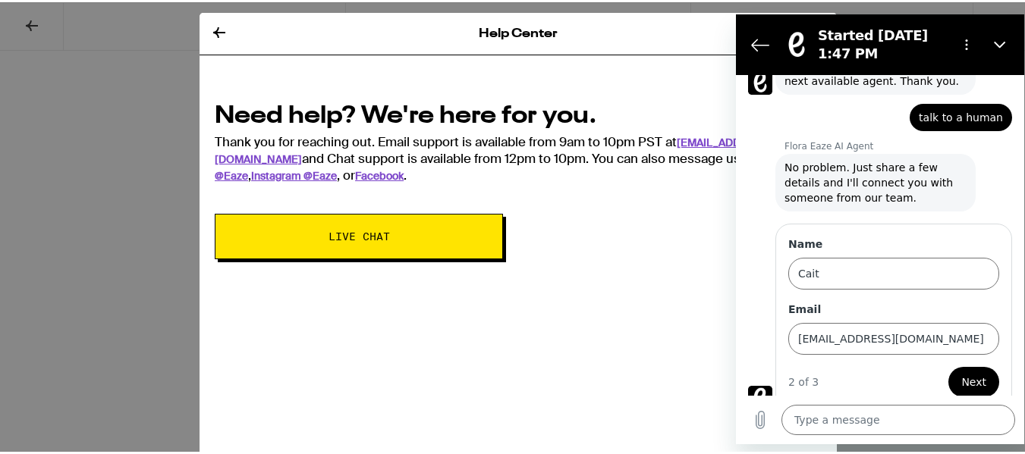
click at [961, 373] on span "Next" at bounding box center [973, 382] width 25 height 18
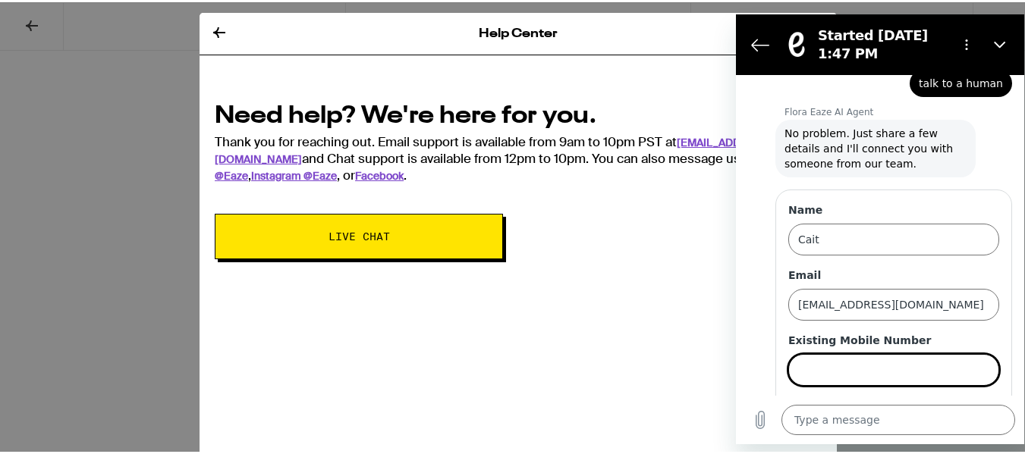
scroll to position [279, 0]
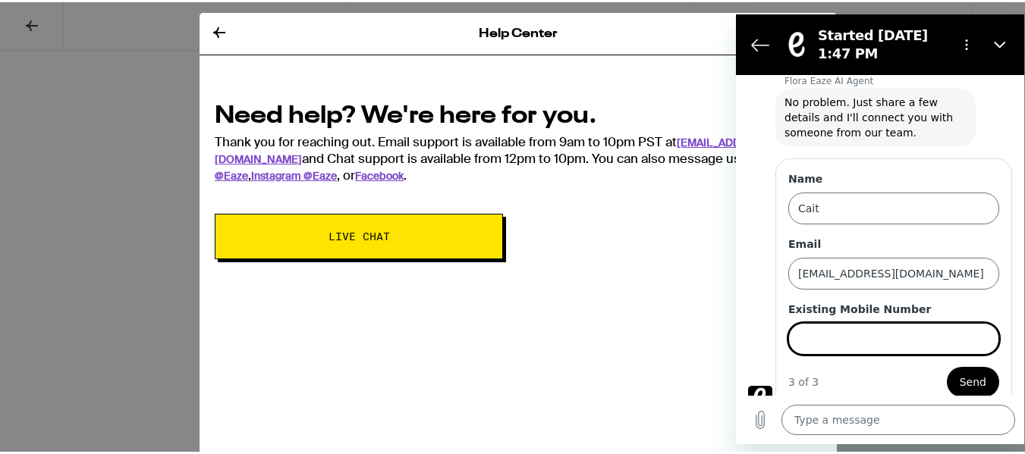
click at [842, 332] on input "Existing Mobile Number" at bounding box center [893, 339] width 211 height 32
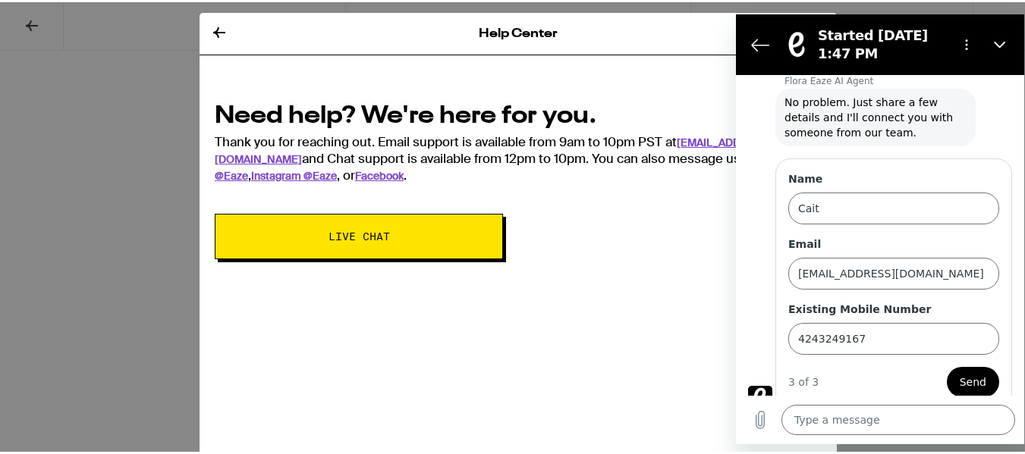
click at [960, 373] on span "Send" at bounding box center [973, 382] width 27 height 18
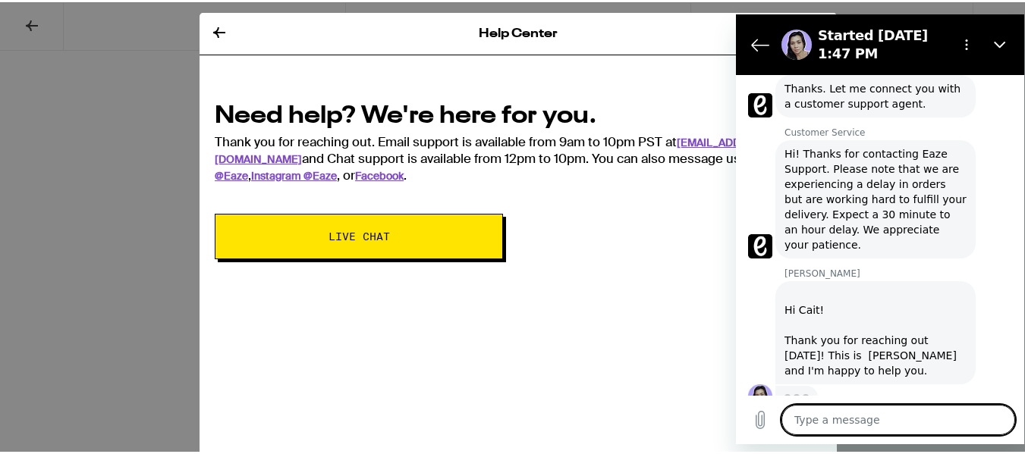
scroll to position [537, 0]
click at [851, 407] on textarea at bounding box center [898, 420] width 234 height 30
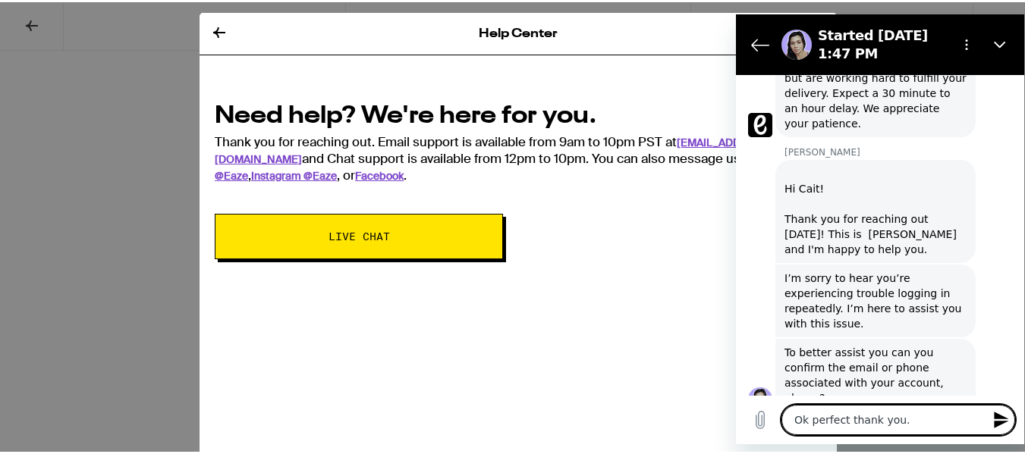
scroll to position [663, 0]
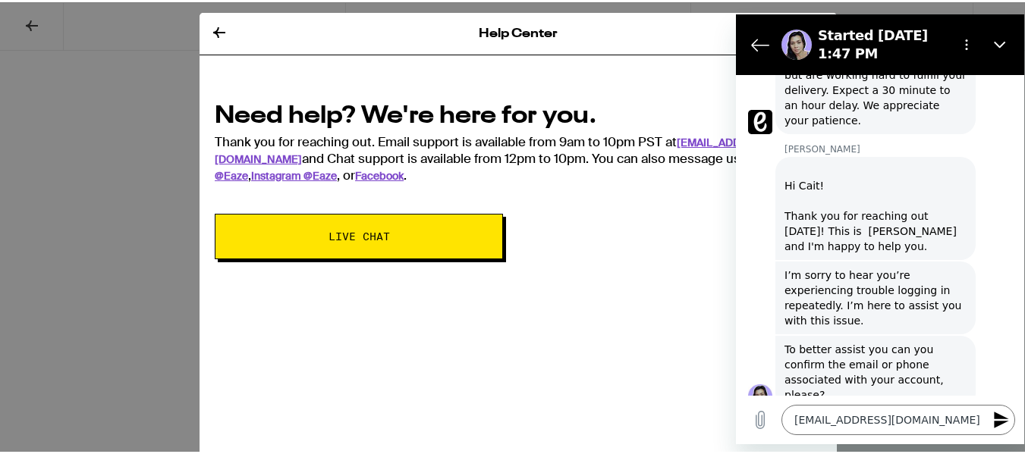
click at [1000, 415] on icon "Send message" at bounding box center [1001, 420] width 14 height 17
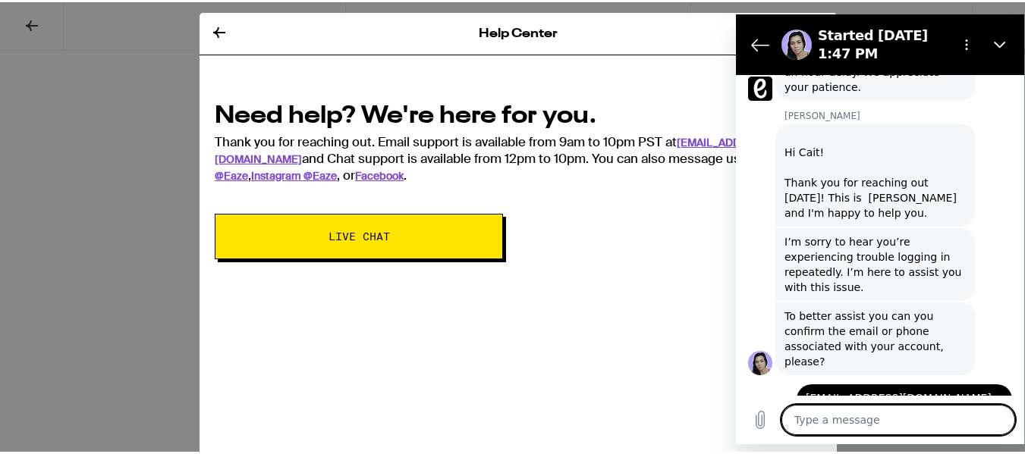
scroll to position [699, 0]
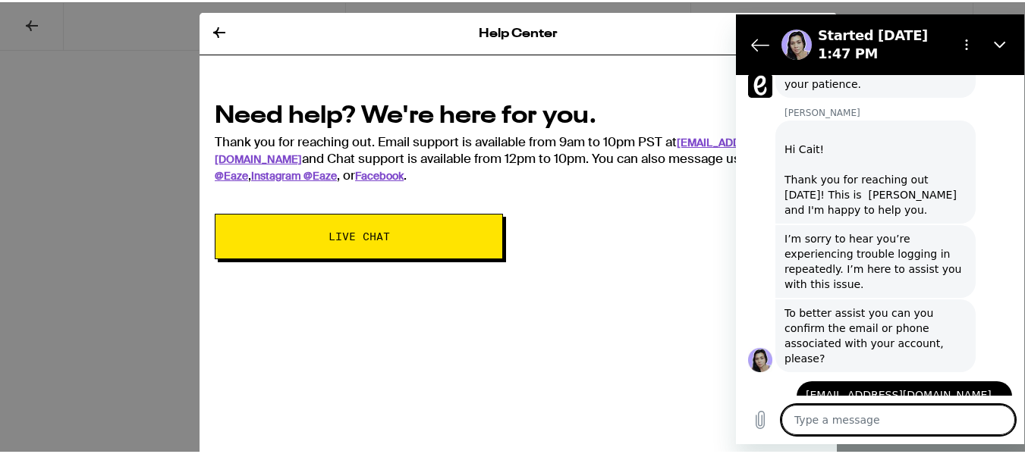
click at [831, 424] on textarea at bounding box center [898, 420] width 234 height 30
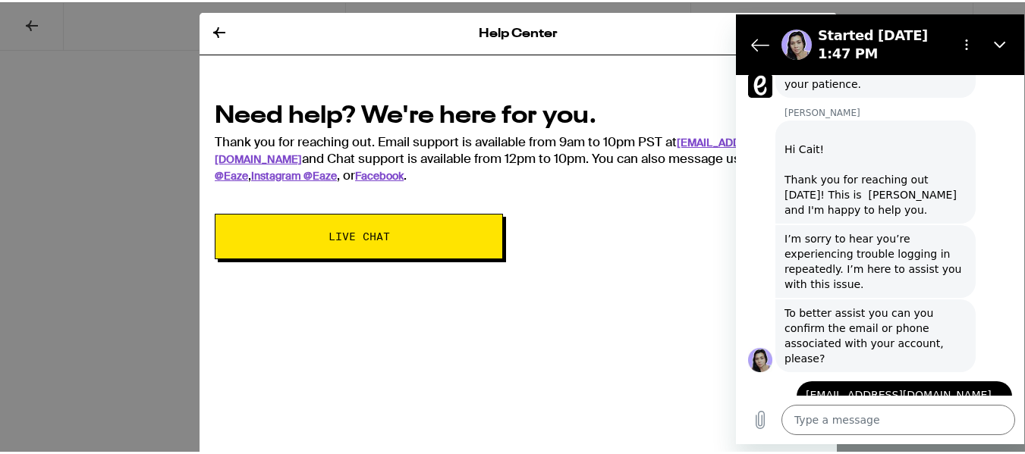
click at [994, 419] on div at bounding box center [998, 423] width 9 height 9
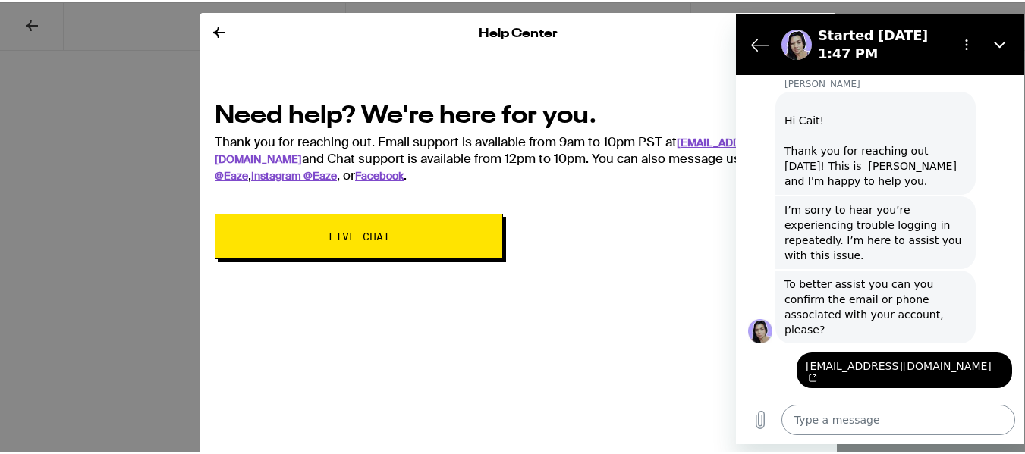
click at [954, 418] on textarea at bounding box center [898, 420] width 234 height 30
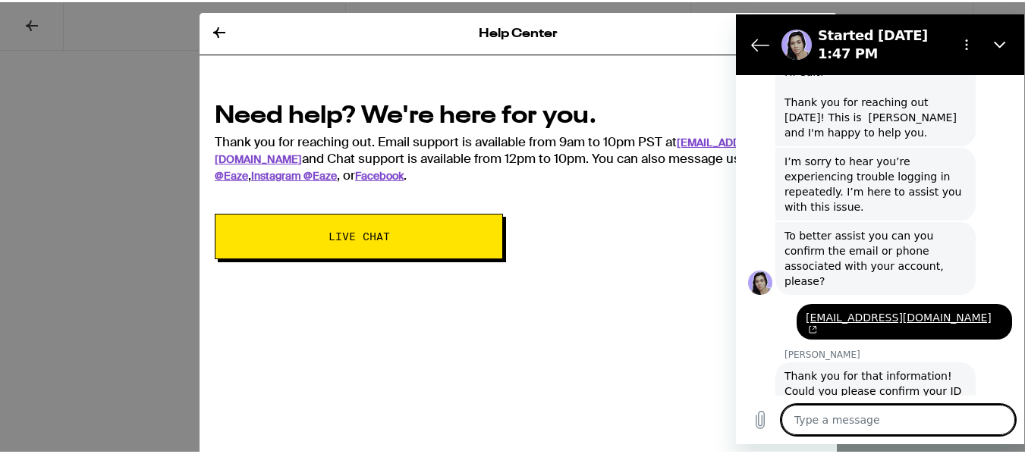
scroll to position [780, 0]
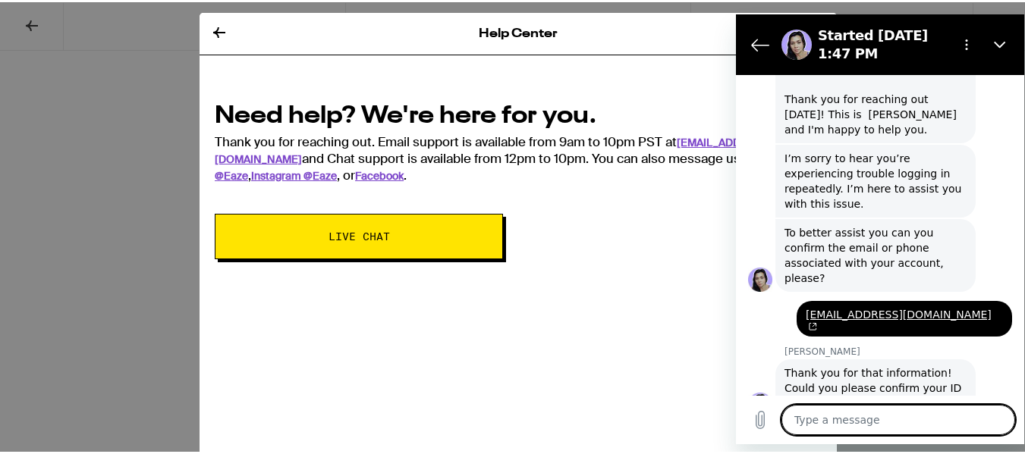
click at [875, 410] on textarea at bounding box center [898, 420] width 234 height 30
drag, startPoint x: 875, startPoint y: 410, endPoint x: 842, endPoint y: 433, distance: 39.8
click at [842, 433] on textarea "Y8" at bounding box center [898, 420] width 234 height 30
click at [819, 424] on textarea "Y8" at bounding box center [898, 420] width 234 height 30
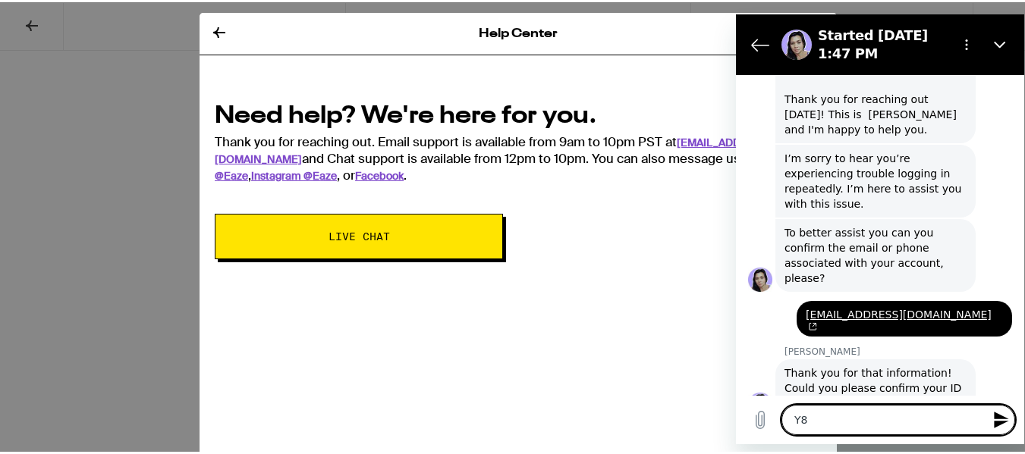
click at [819, 424] on textarea "Y8" at bounding box center [898, 420] width 234 height 30
click at [1004, 416] on icon "Send message" at bounding box center [1001, 420] width 18 height 18
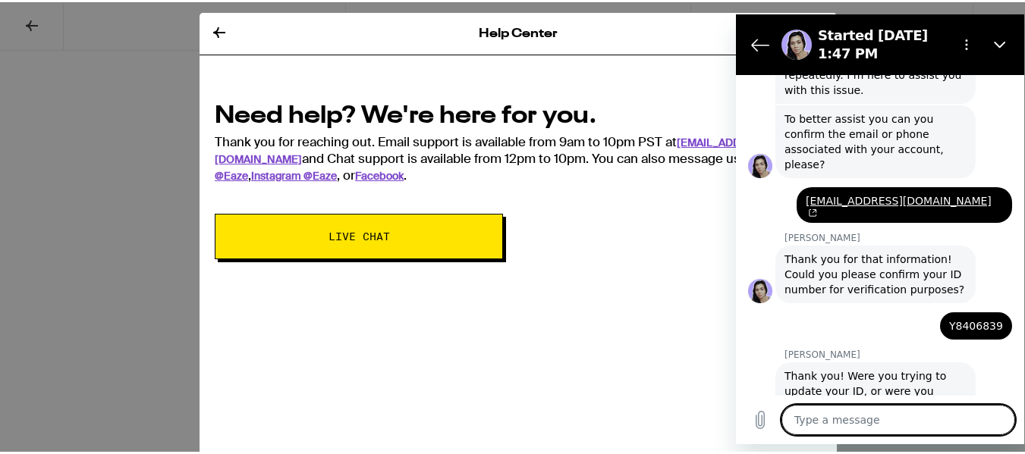
scroll to position [897, 0]
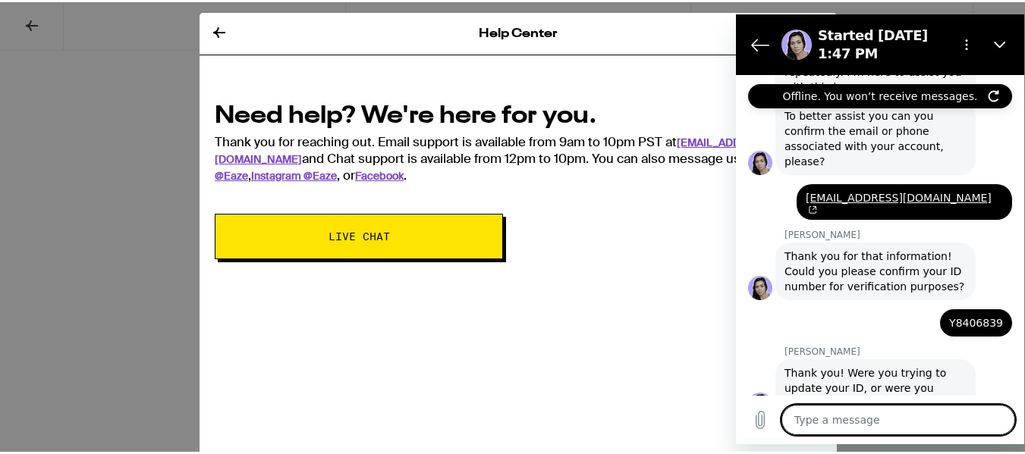
click at [819, 420] on textarea at bounding box center [898, 420] width 234 height 30
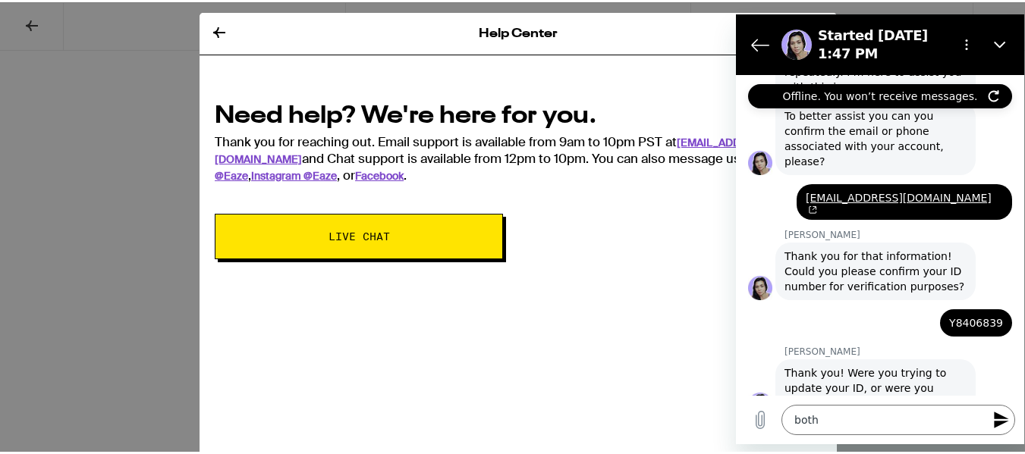
click at [997, 421] on icon "Send message" at bounding box center [1001, 420] width 18 height 18
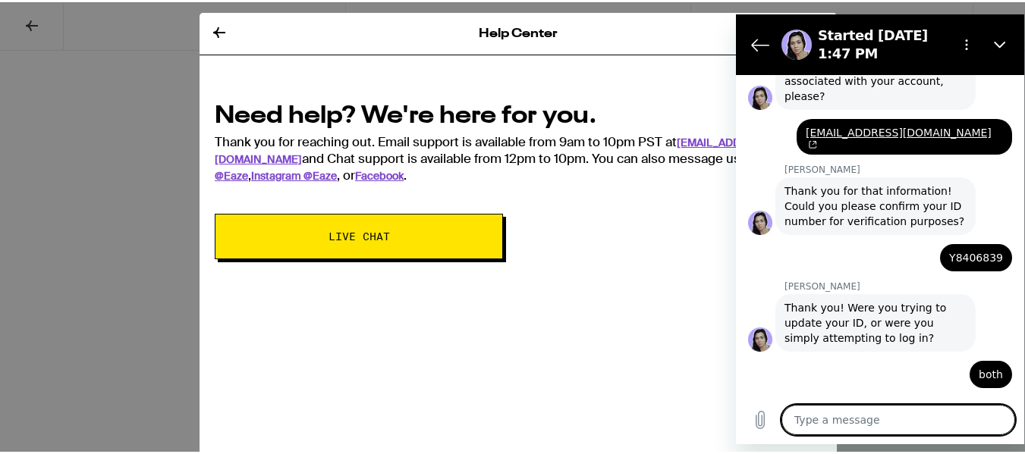
scroll to position [11, 0]
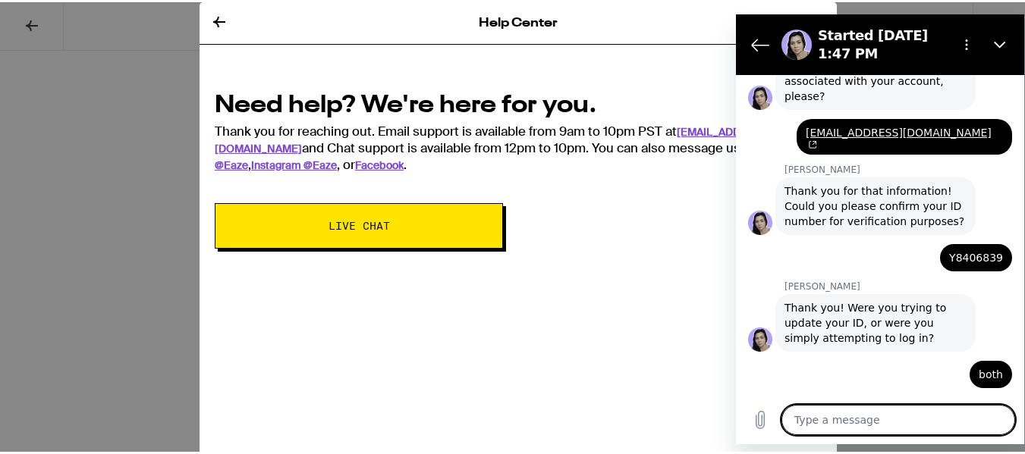
click at [939, 424] on textarea at bounding box center [898, 420] width 234 height 30
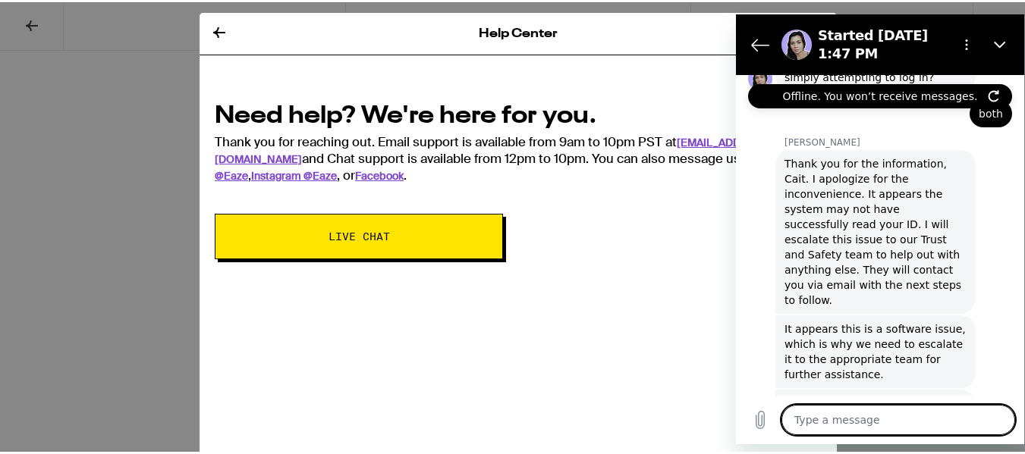
scroll to position [5, 0]
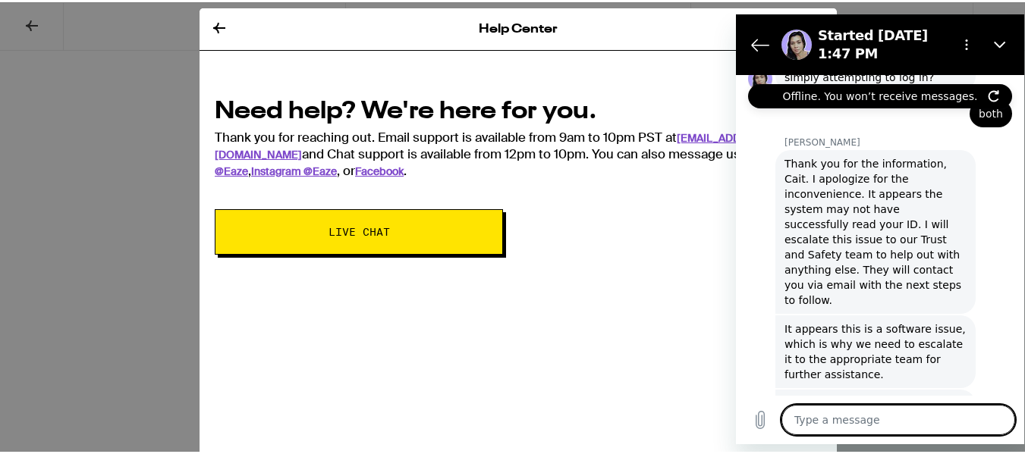
drag, startPoint x: 1020, startPoint y: 352, endPoint x: 279, endPoint y: 335, distance: 740.6
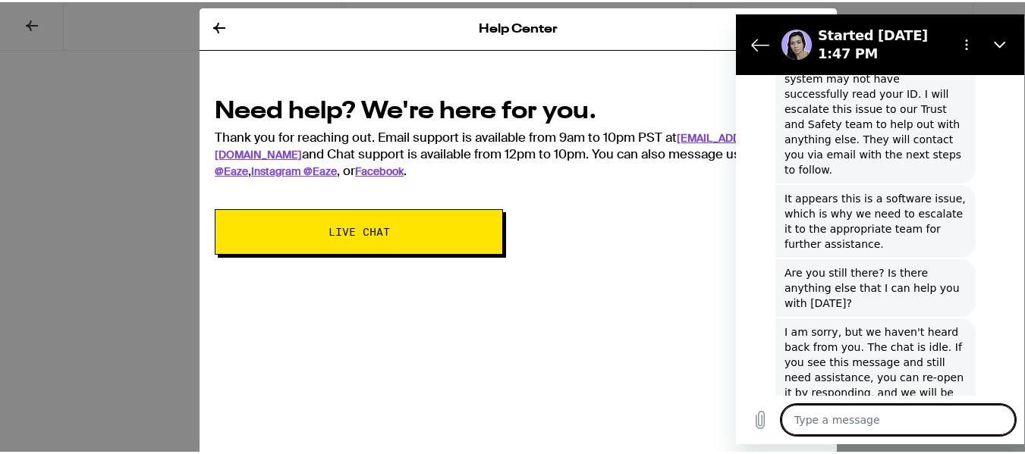
scroll to position [1358, 0]
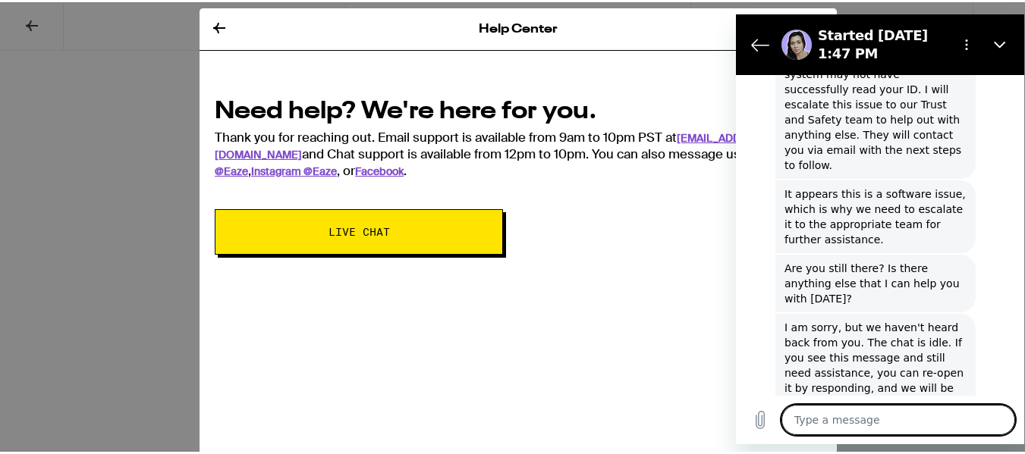
click at [888, 429] on textarea at bounding box center [898, 420] width 234 height 30
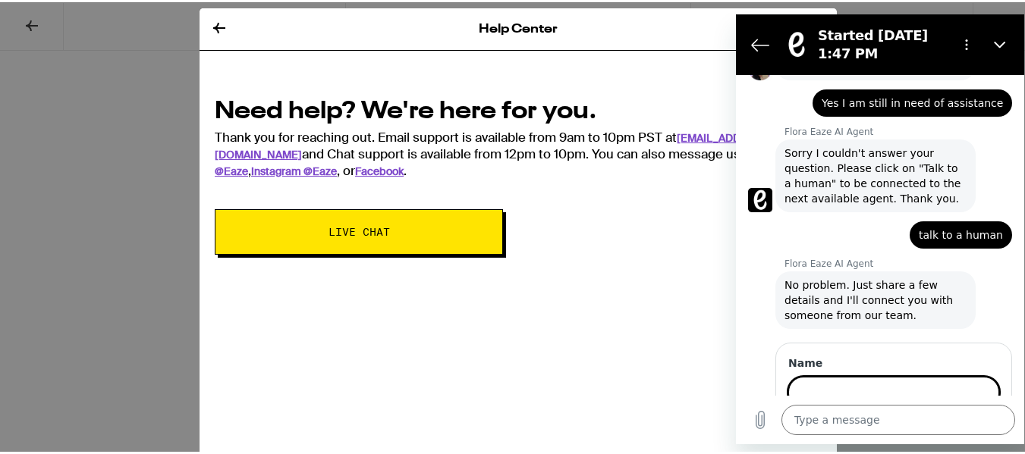
scroll to position [1724, 0]
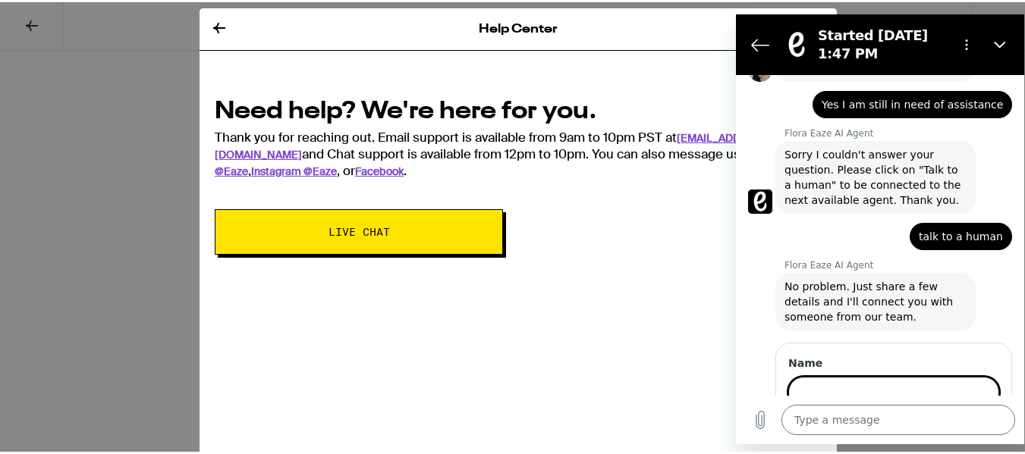
click at [866, 377] on input "Name" at bounding box center [893, 393] width 211 height 32
click at [976, 421] on button "Next" at bounding box center [973, 436] width 51 height 30
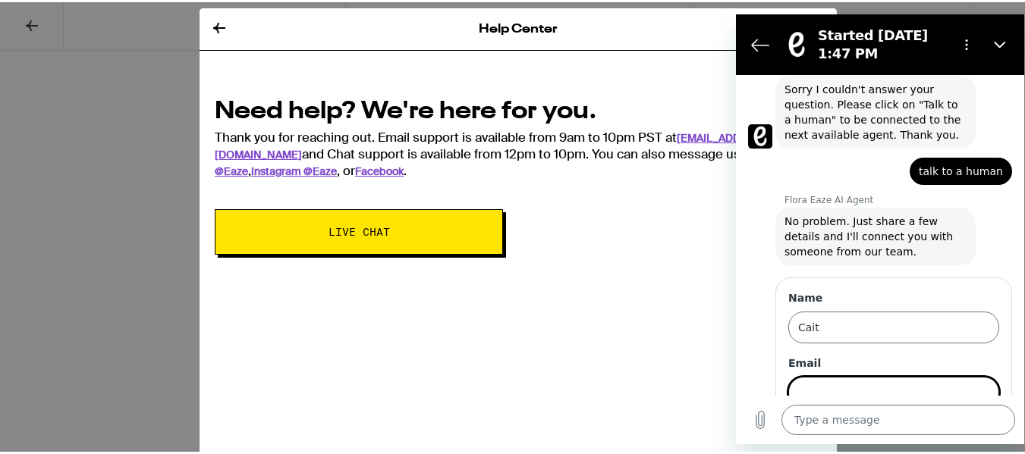
click at [926, 377] on input "Email" at bounding box center [893, 393] width 211 height 32
click at [870, 377] on input "Email" at bounding box center [893, 393] width 211 height 32
click at [990, 366] on div "Name Cait Email [EMAIL_ADDRESS][DOMAIN_NAME] 2 of 3 Next" at bounding box center [893, 371] width 237 height 187
click at [969, 427] on span "Next" at bounding box center [973, 436] width 25 height 18
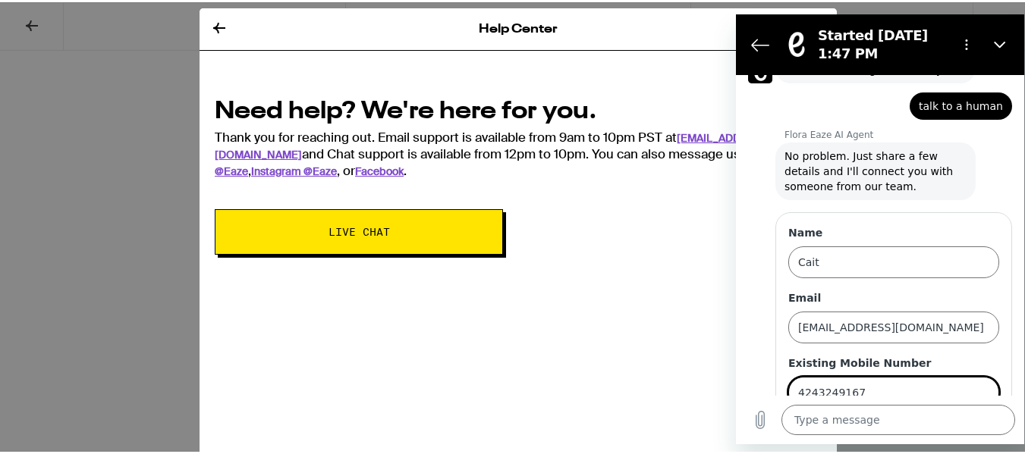
scroll to position [11, 0]
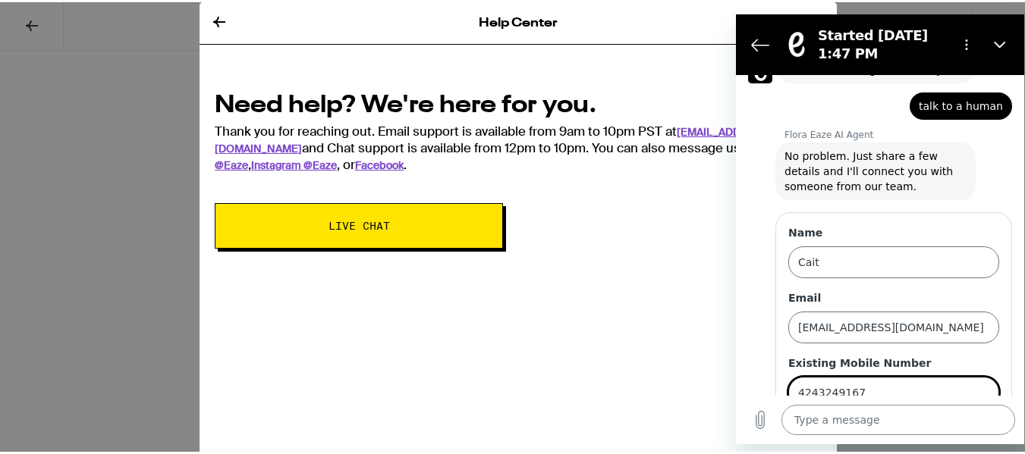
click at [807, 405] on textarea at bounding box center [898, 420] width 234 height 30
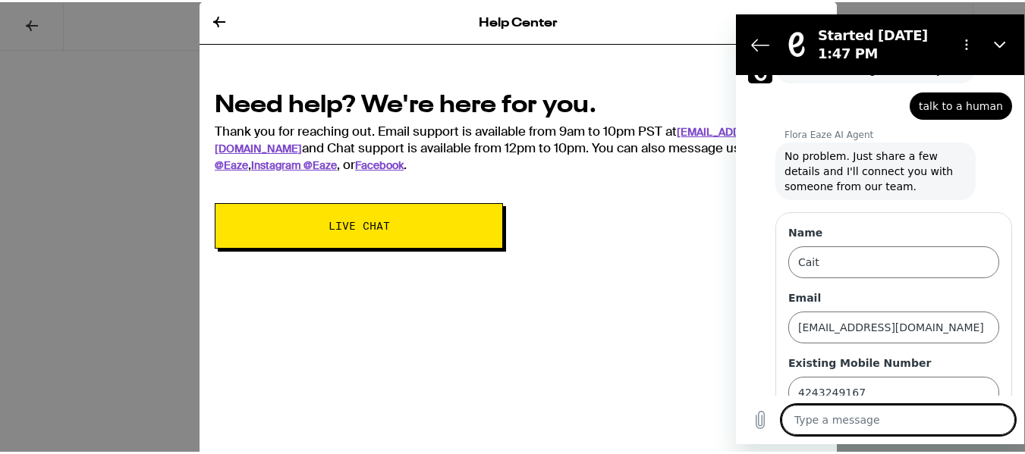
click at [976, 421] on button "Send" at bounding box center [973, 436] width 52 height 30
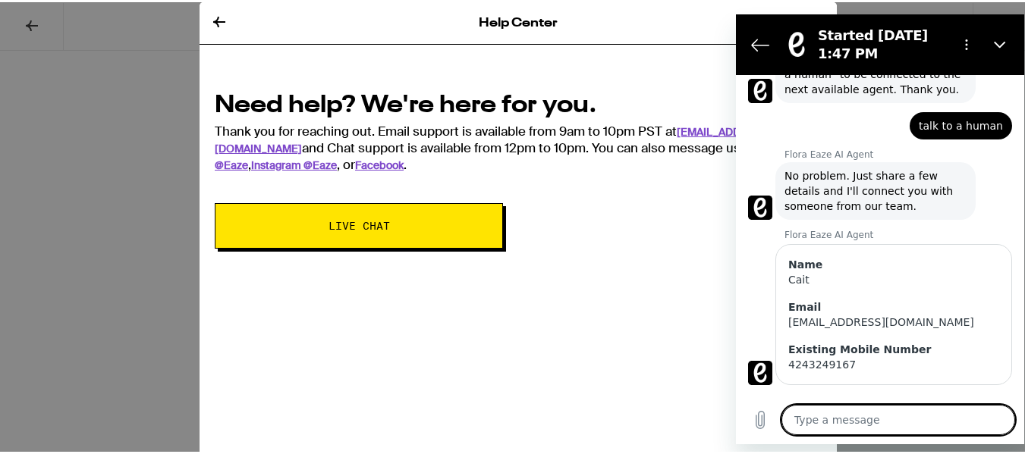
scroll to position [1837, 0]
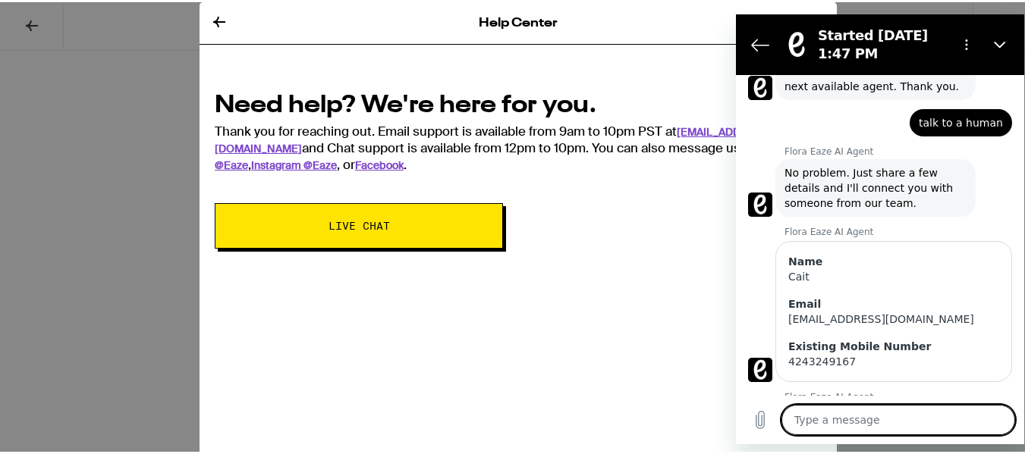
click at [875, 406] on textarea at bounding box center [898, 420] width 234 height 30
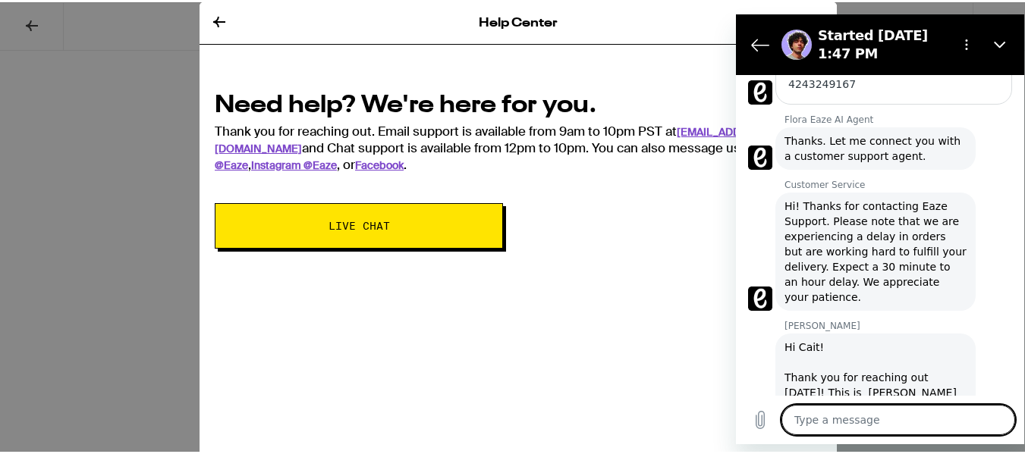
scroll to position [2118, 0]
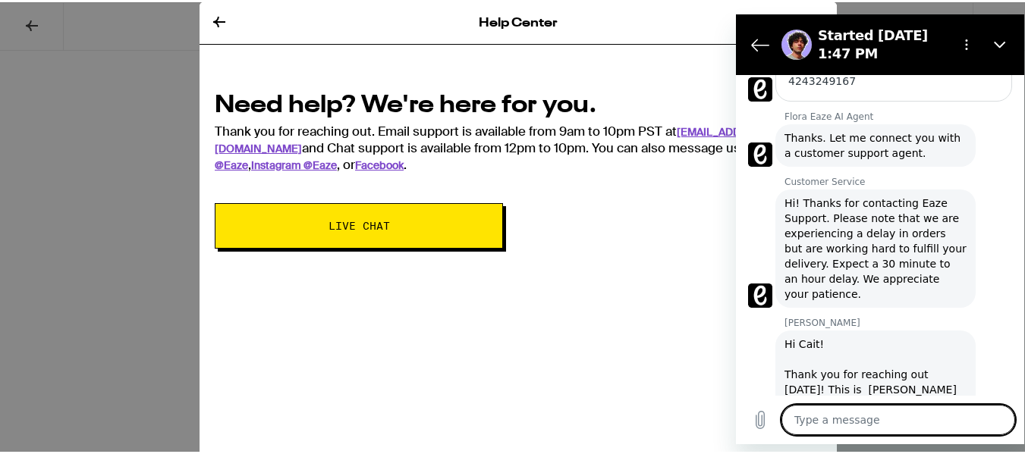
click at [901, 426] on textarea at bounding box center [898, 420] width 234 height 30
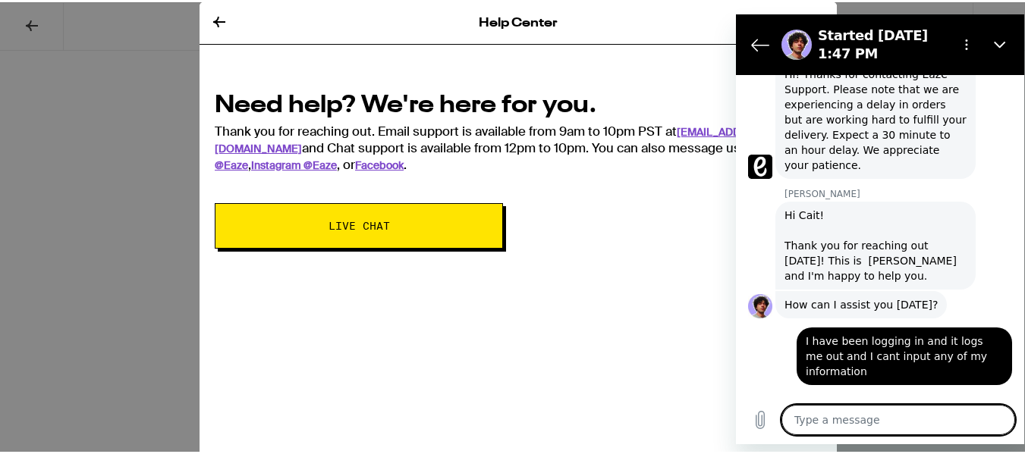
scroll to position [2250, 0]
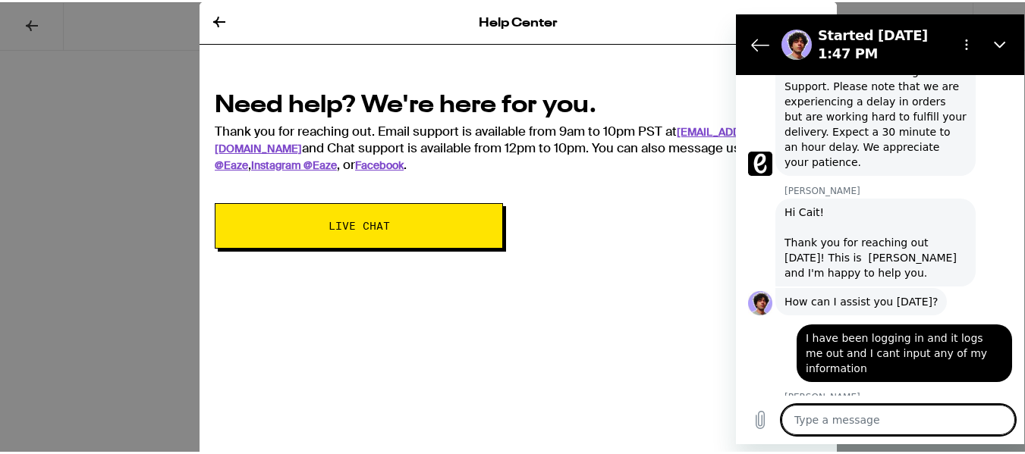
click at [844, 431] on textarea at bounding box center [898, 420] width 234 height 30
click at [846, 426] on textarea at bounding box center [898, 420] width 234 height 30
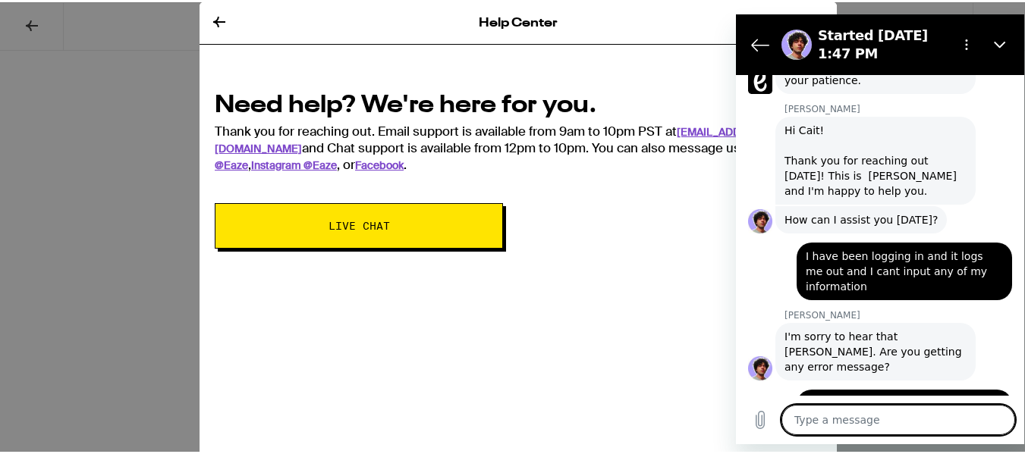
scroll to position [2331, 0]
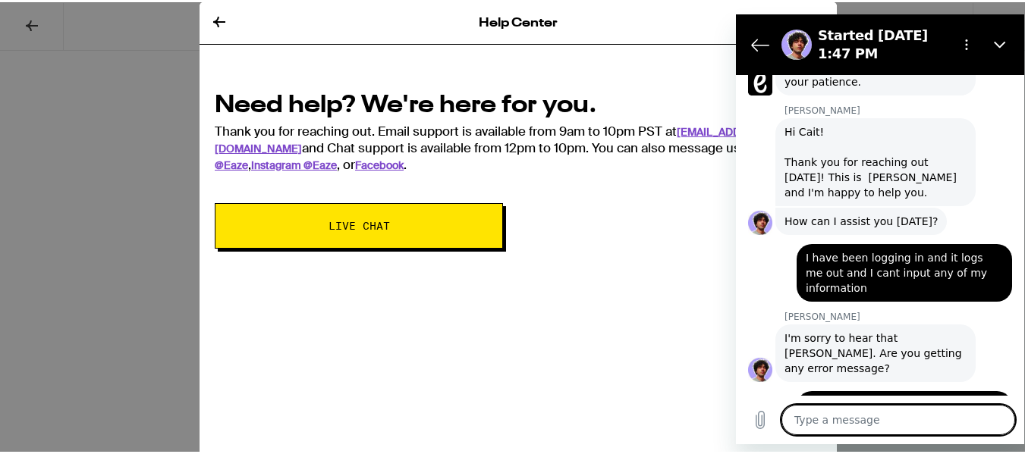
drag, startPoint x: 1017, startPoint y: 365, endPoint x: 1771, endPoint y: 457, distance: 760.4
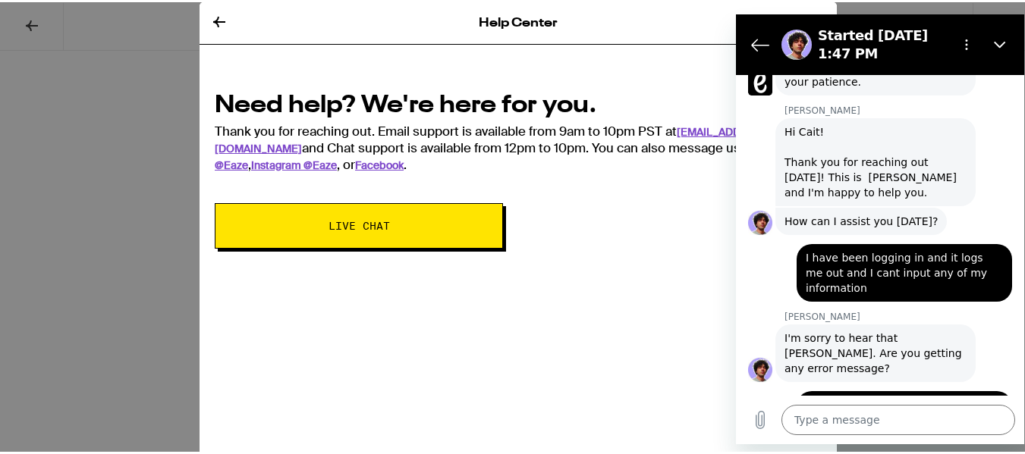
click at [867, 443] on p "[PERSON_NAME]" at bounding box center [904, 449] width 240 height 12
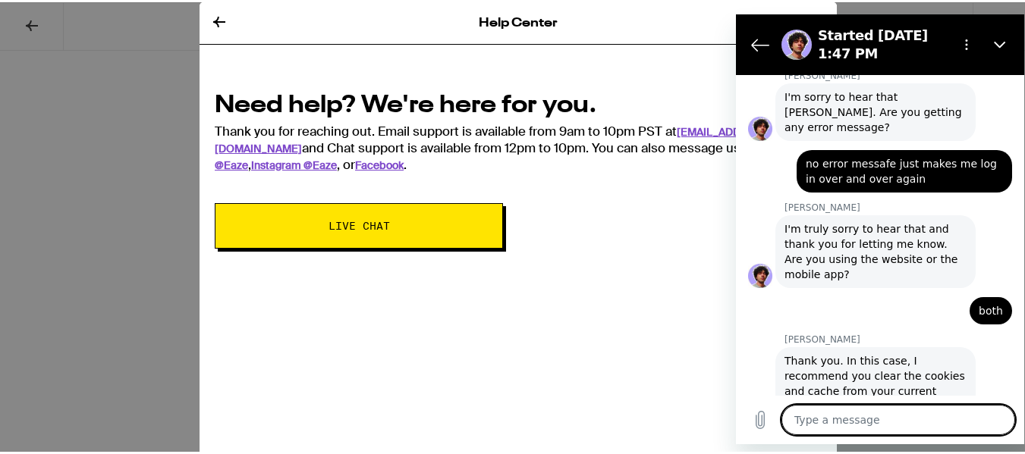
scroll to position [2575, 0]
